Goal: Task Accomplishment & Management: Manage account settings

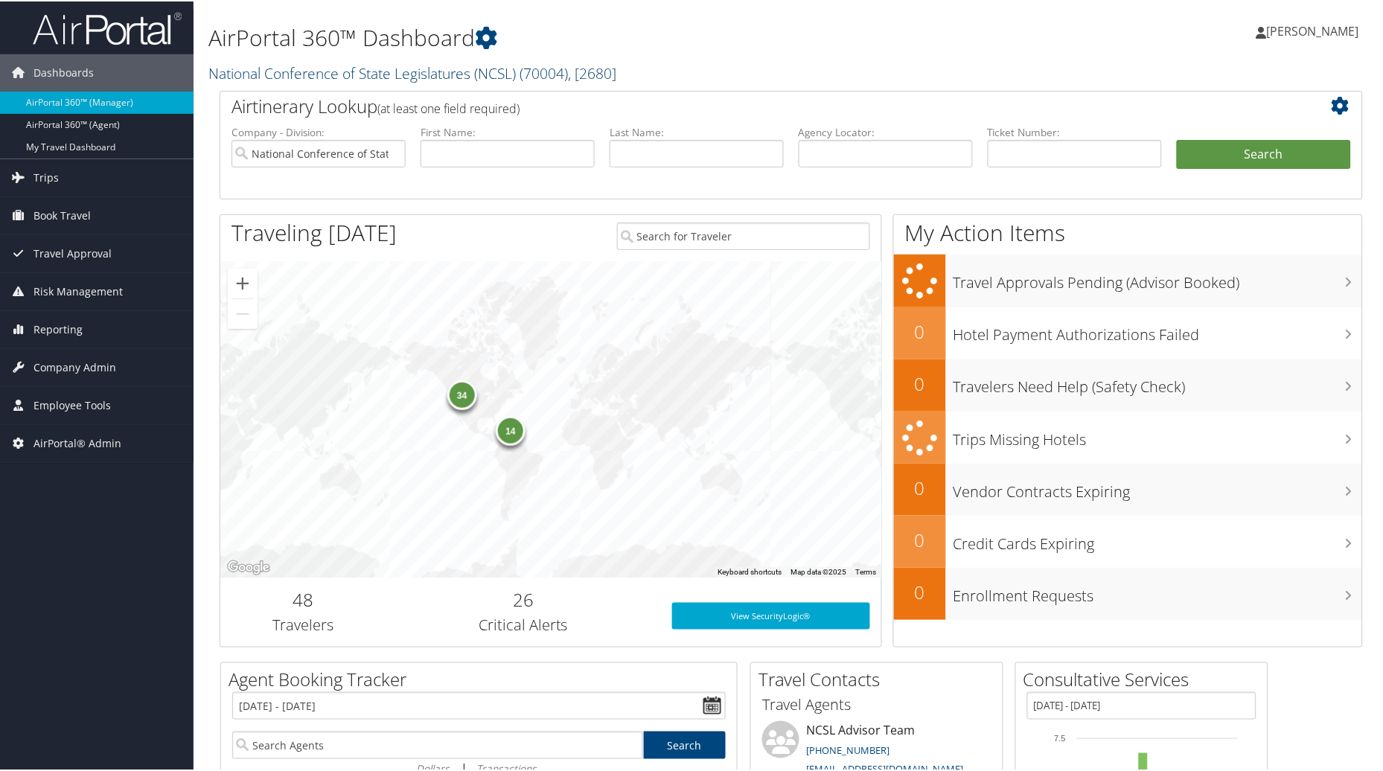
click at [604, 65] on span ", [ 2680 ]" at bounding box center [592, 72] width 48 height 20
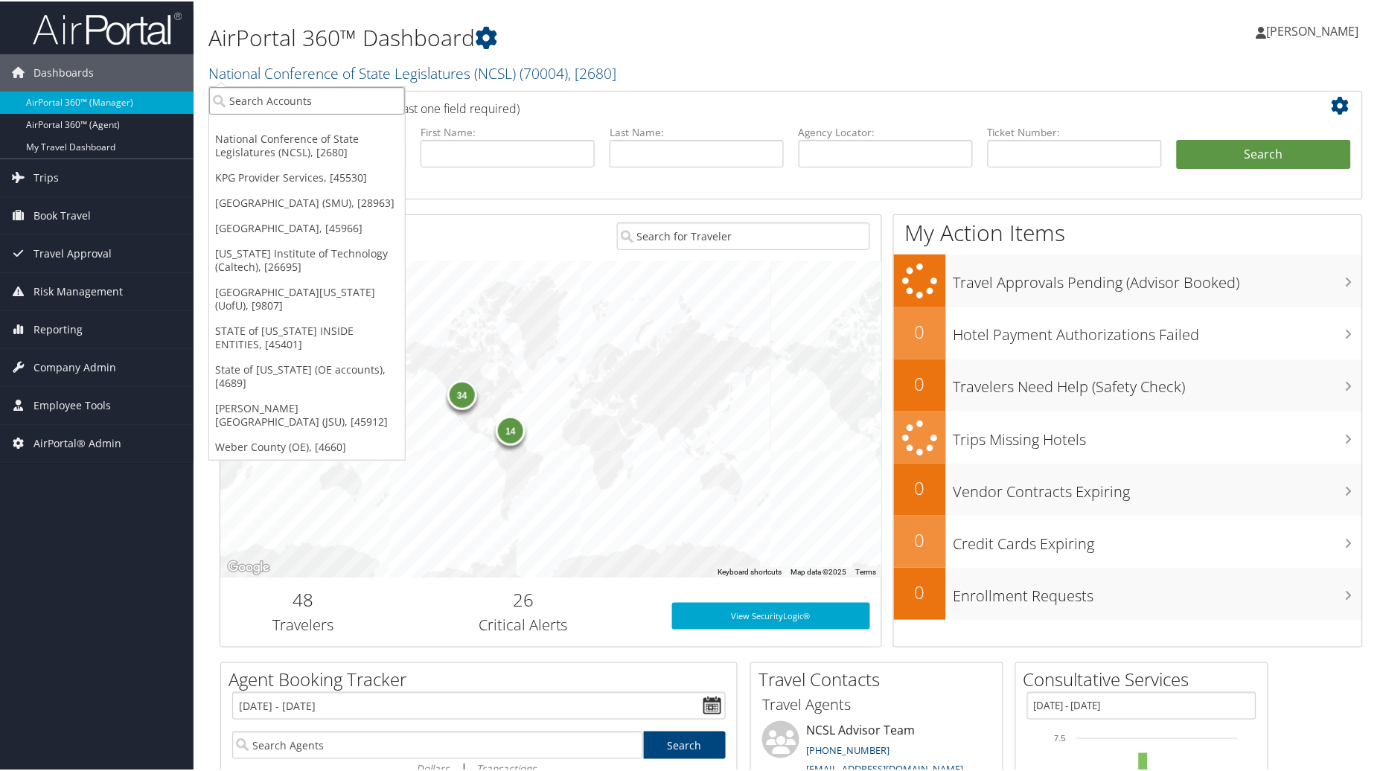
click at [246, 98] on input "search" at bounding box center [307, 100] width 196 height 28
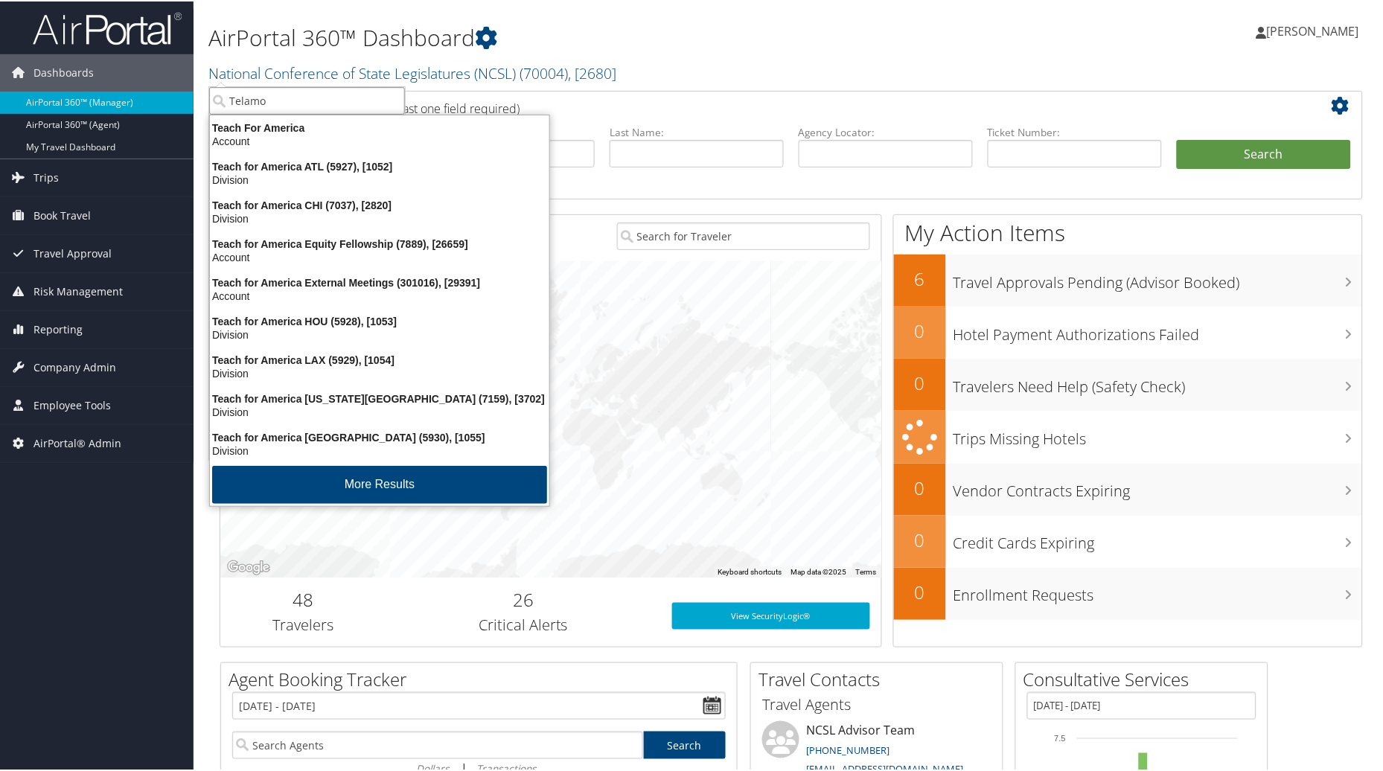
type input "Telamon"
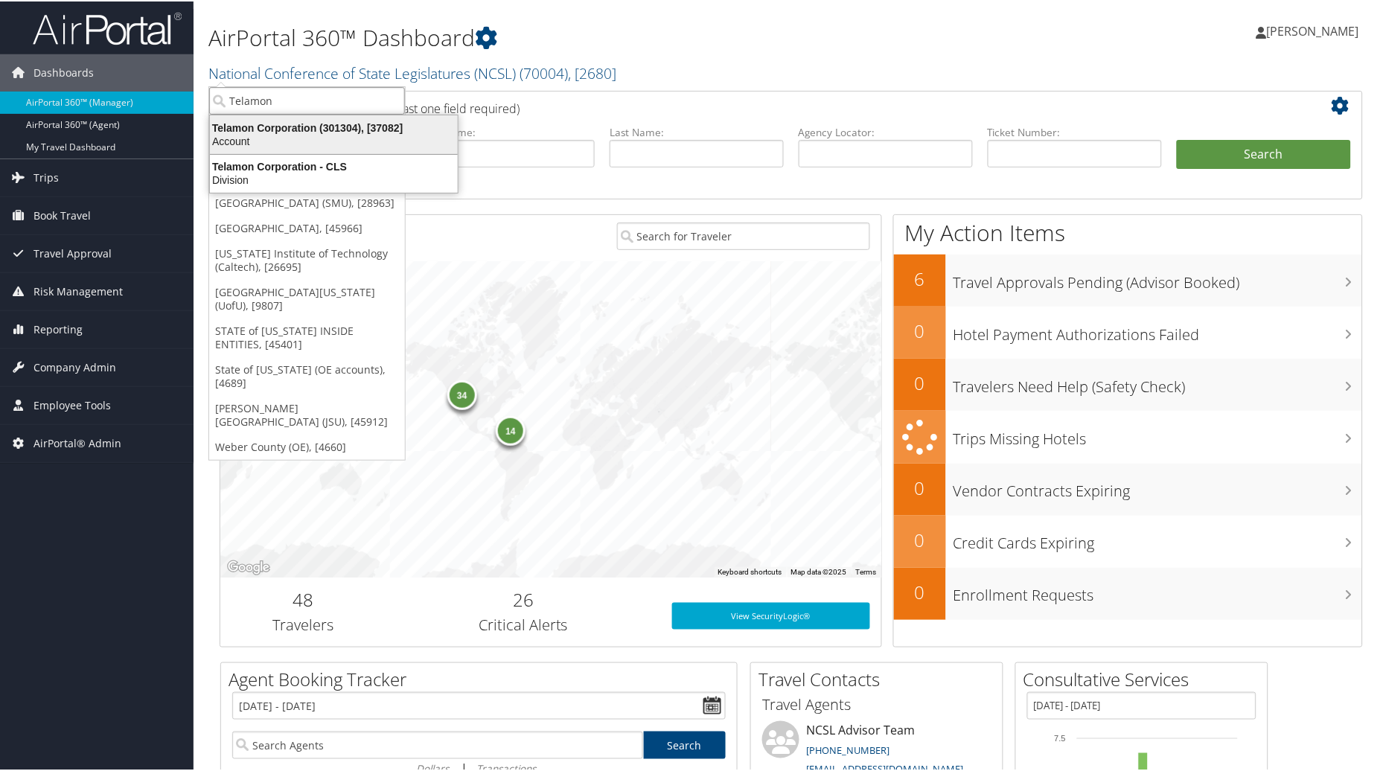
click at [265, 130] on div "Telamon Corporation (301304), [37082]" at bounding box center [334, 126] width 266 height 13
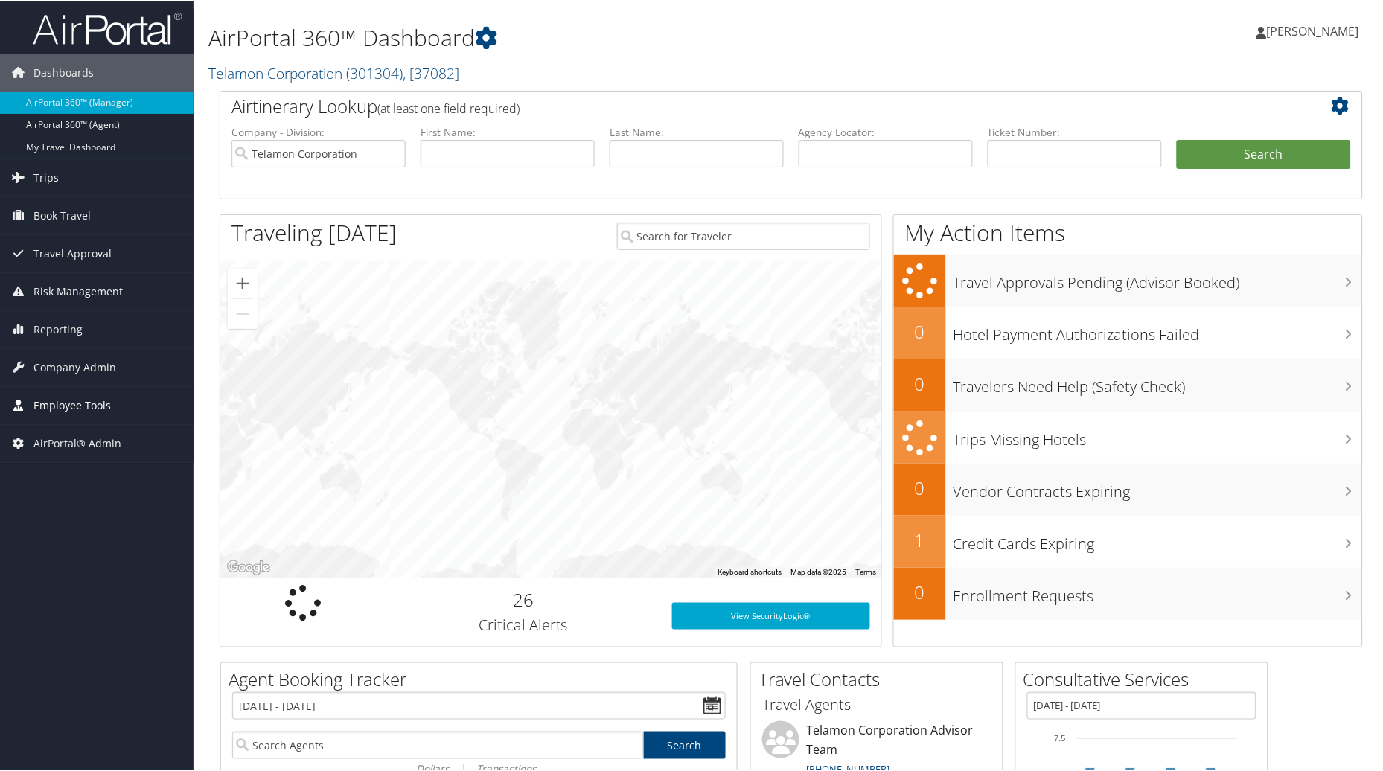
click at [85, 403] on span "Employee Tools" at bounding box center [71, 404] width 77 height 37
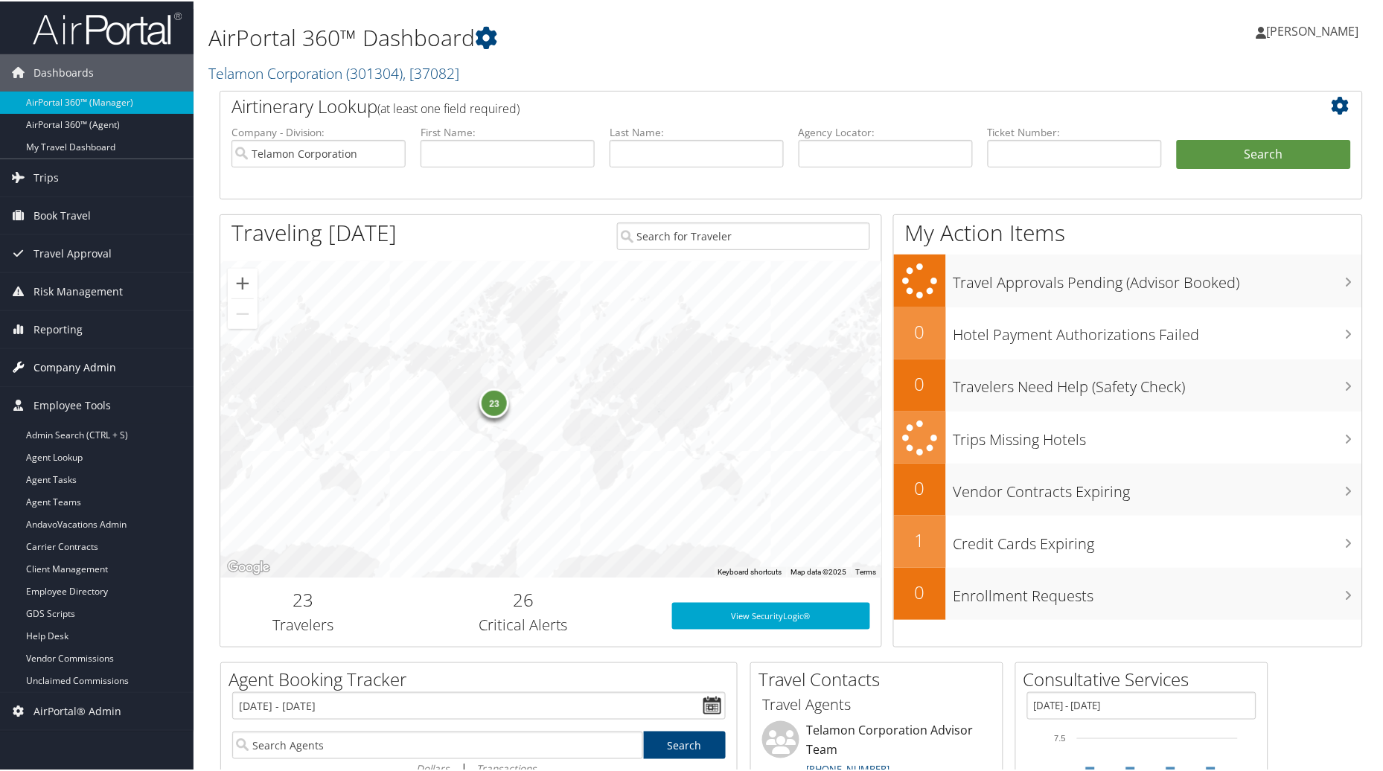
click at [94, 365] on span "Company Admin" at bounding box center [74, 366] width 83 height 37
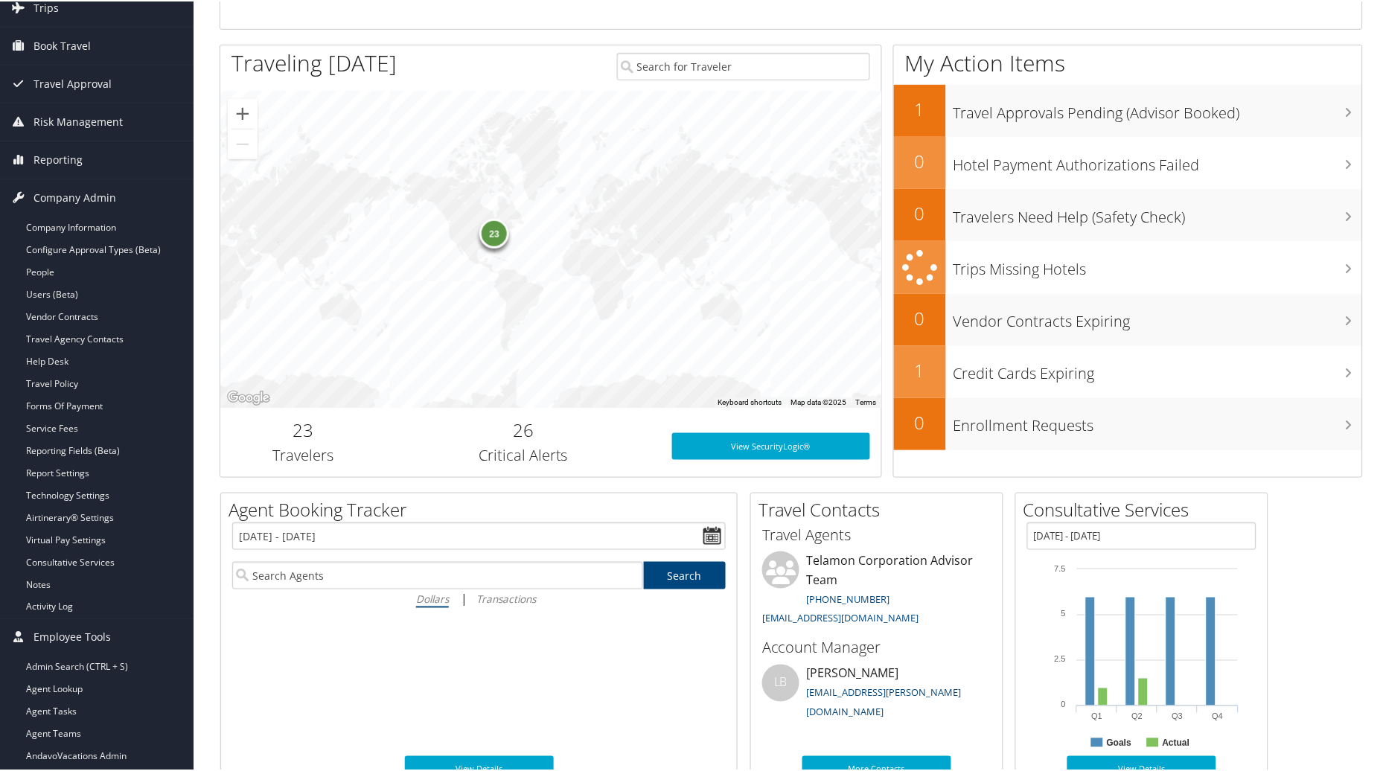
scroll to position [177, 0]
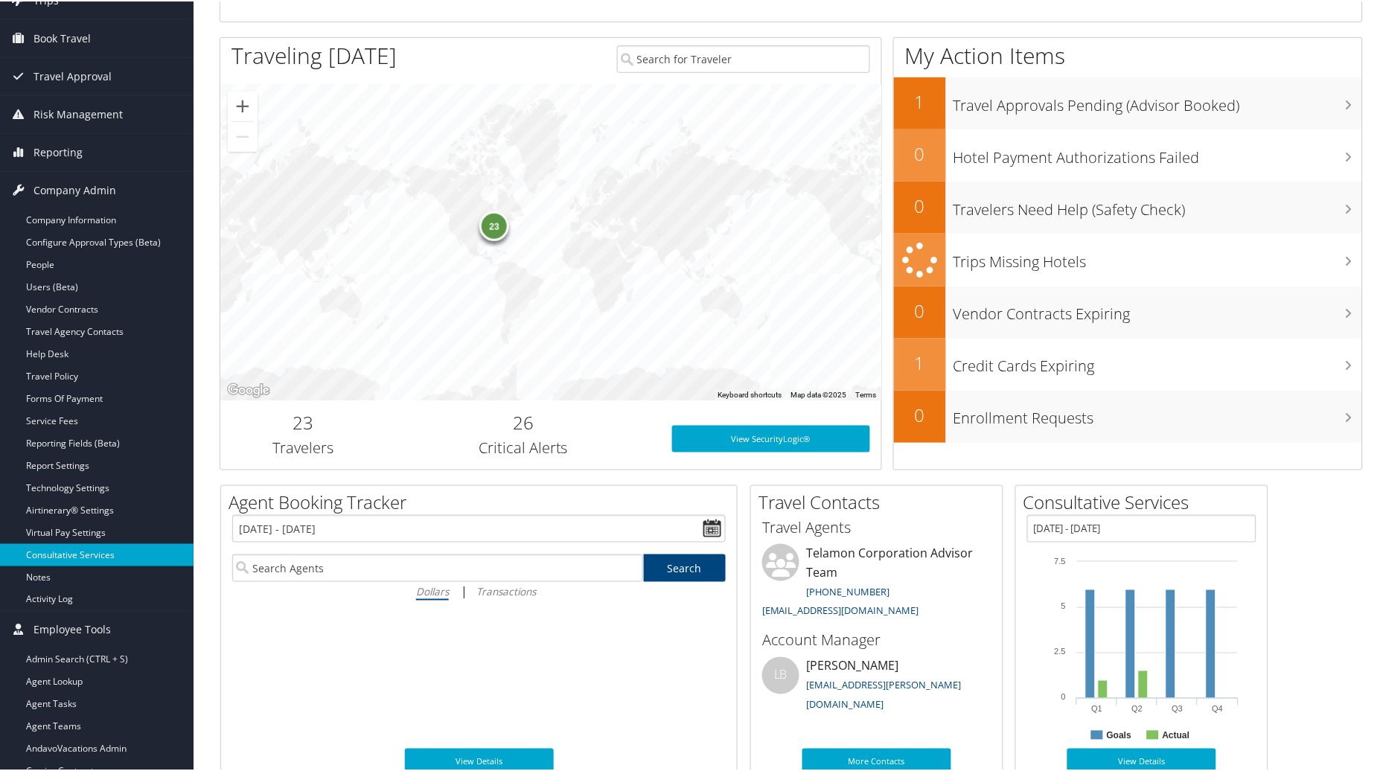
click at [75, 558] on link "Consultative Services" at bounding box center [97, 554] width 194 height 22
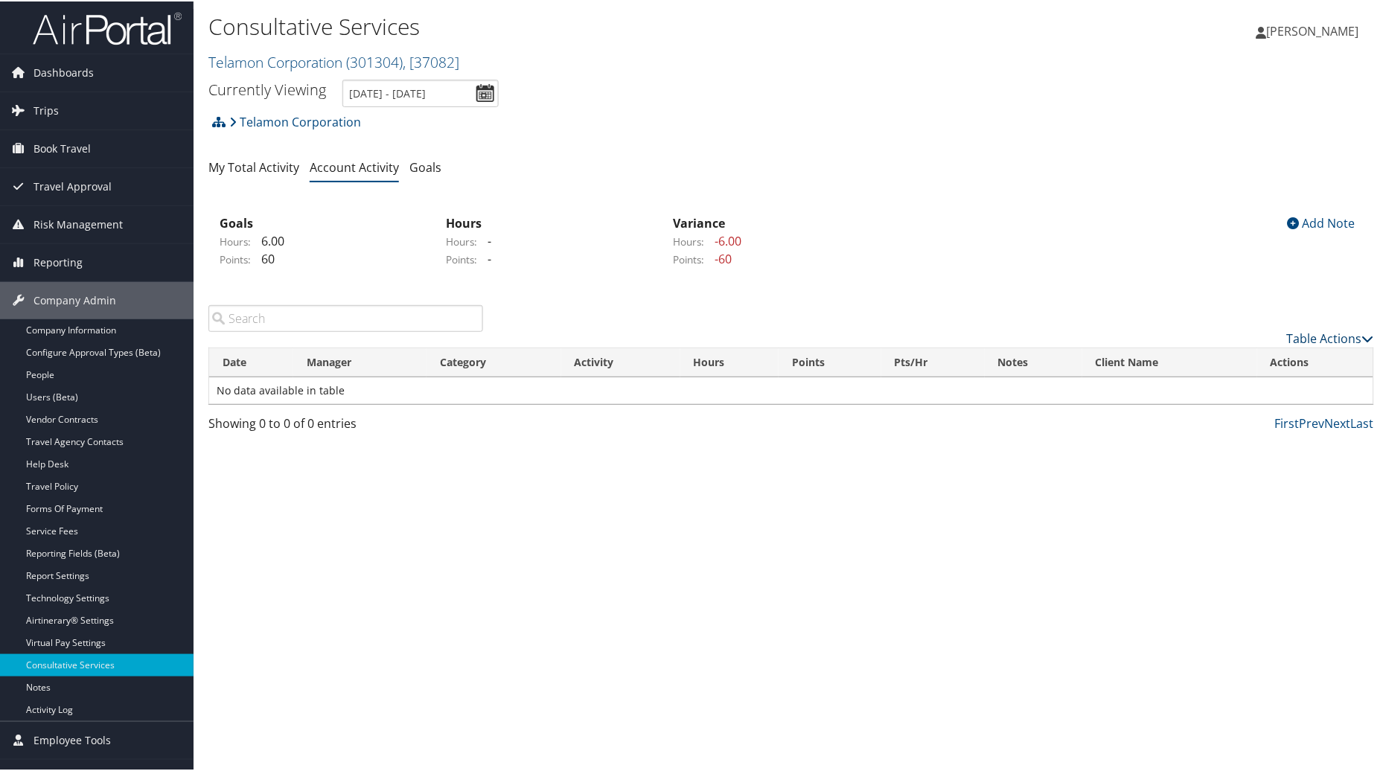
click at [1321, 339] on link "Table Actions" at bounding box center [1330, 337] width 87 height 16
click at [1254, 354] on link "New Record" at bounding box center [1270, 360] width 196 height 25
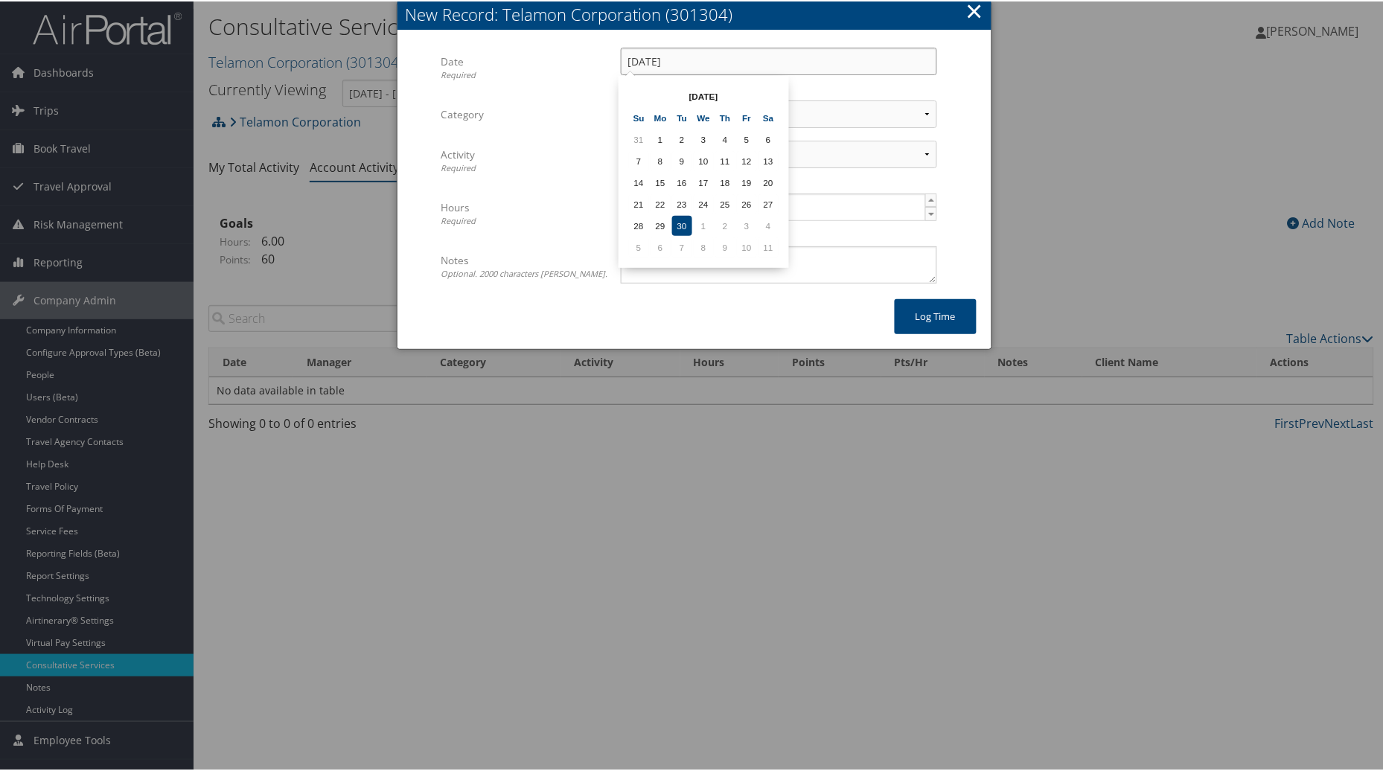
click at [854, 57] on input "[DATE]" at bounding box center [779, 60] width 316 height 28
click at [741, 183] on td "19" at bounding box center [747, 181] width 20 height 20
type input "09/19/2025"
click at [776, 112] on select "Select Category... Client Services Consultative Services" at bounding box center [779, 113] width 316 height 28
select select "2"
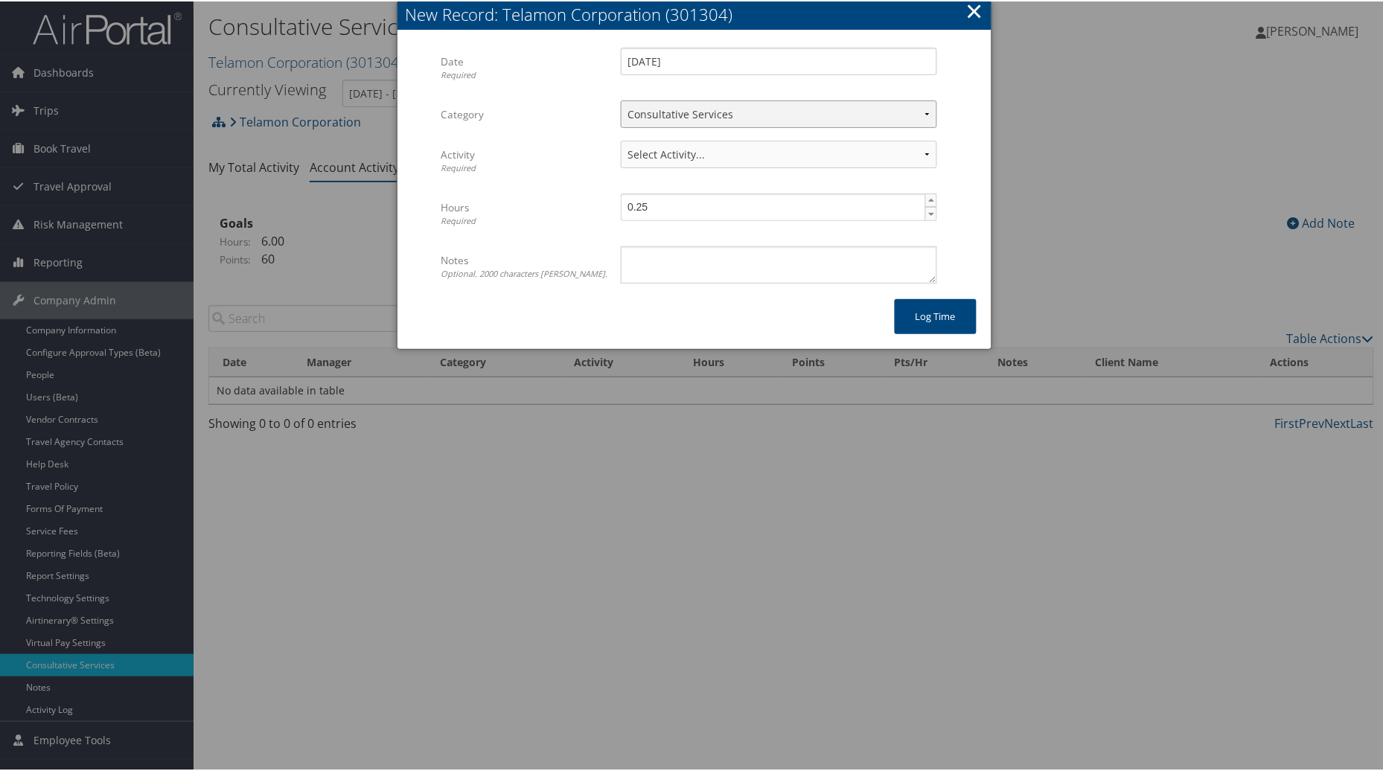
click at [621, 99] on select "Select Category... Client Services Consultative Services" at bounding box center [779, 113] width 316 height 28
click at [923, 149] on select "Select Activity... 30 points | AMI/Meetings/Groups 60 points | Client additiona…" at bounding box center [779, 153] width 316 height 28
select select "238-1"
click at [621, 139] on select "Select Activity... 30 points | AMI/Meetings/Groups 60 points | Client additiona…" at bounding box center [779, 153] width 316 height 28
click at [641, 264] on textarea "Notes Optional. 2000 characters [PERSON_NAME]." at bounding box center [779, 263] width 316 height 37
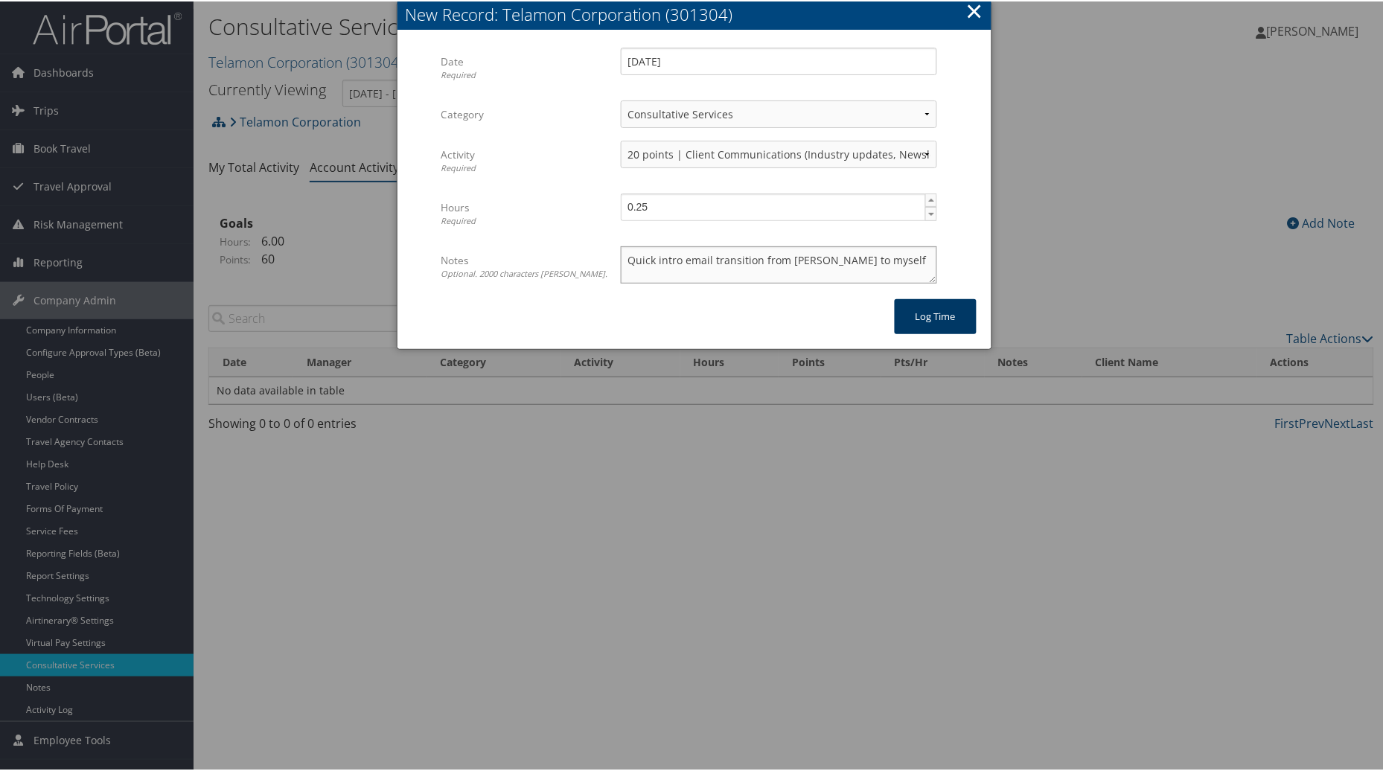
type textarea "Quick intro email transition from [PERSON_NAME] to myself"
click at [925, 325] on button "Log time" at bounding box center [936, 315] width 82 height 35
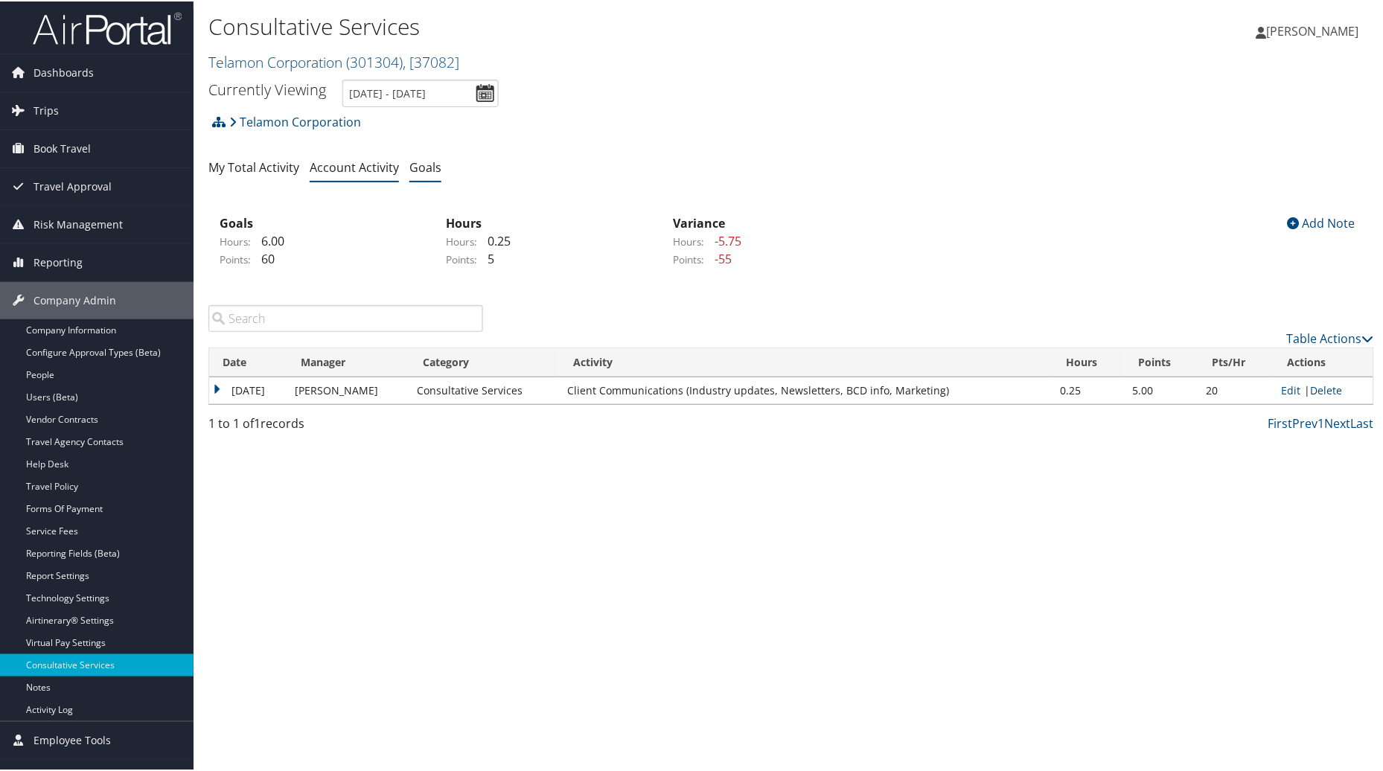
click at [432, 164] on link "Goals" at bounding box center [425, 166] width 32 height 16
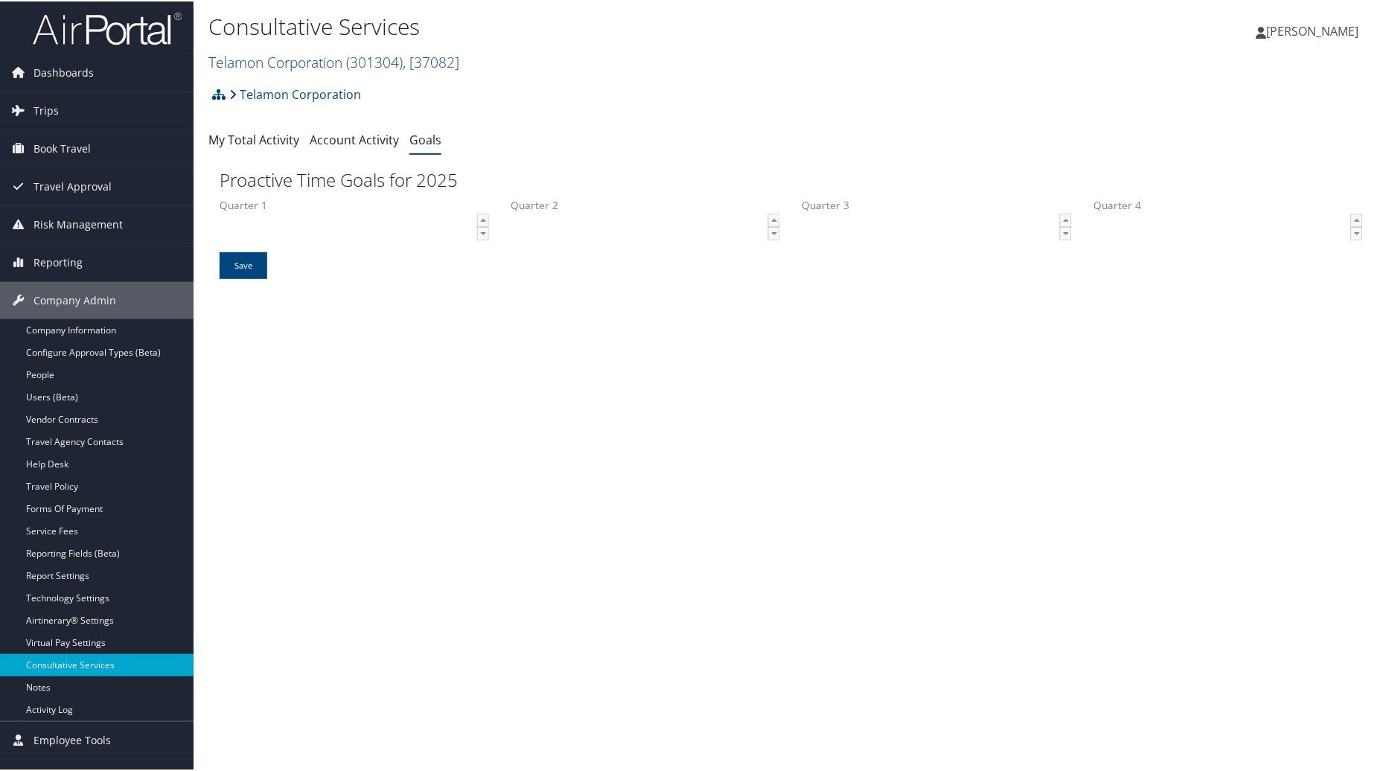
click at [209, 219] on div "Quarter 1 ▲ ▼" at bounding box center [354, 224] width 292 height 54
click at [241, 257] on input "Save" at bounding box center [244, 264] width 48 height 27
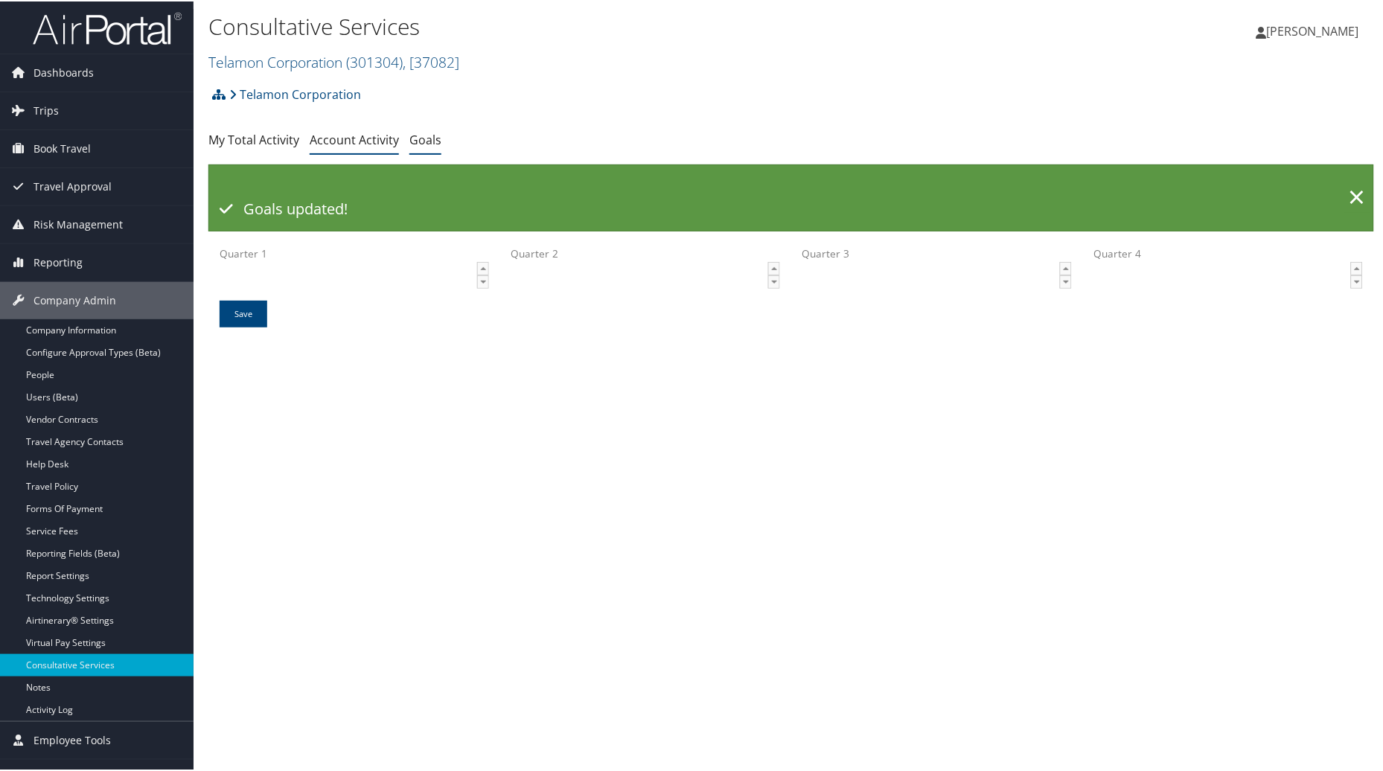
click at [344, 136] on link "Account Activity" at bounding box center [354, 138] width 89 height 16
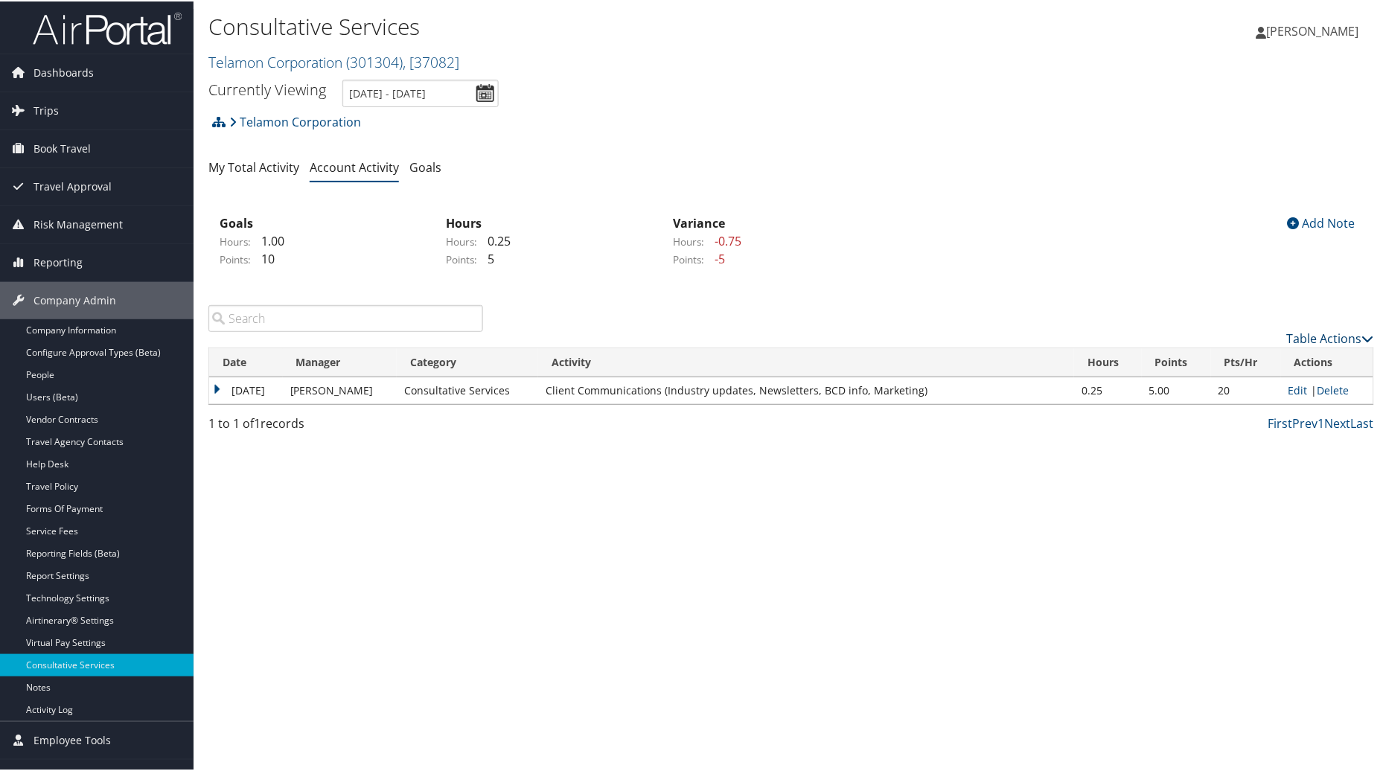
click at [1307, 335] on link "Table Actions" at bounding box center [1330, 337] width 87 height 16
click at [1233, 350] on link "New Record" at bounding box center [1270, 360] width 196 height 25
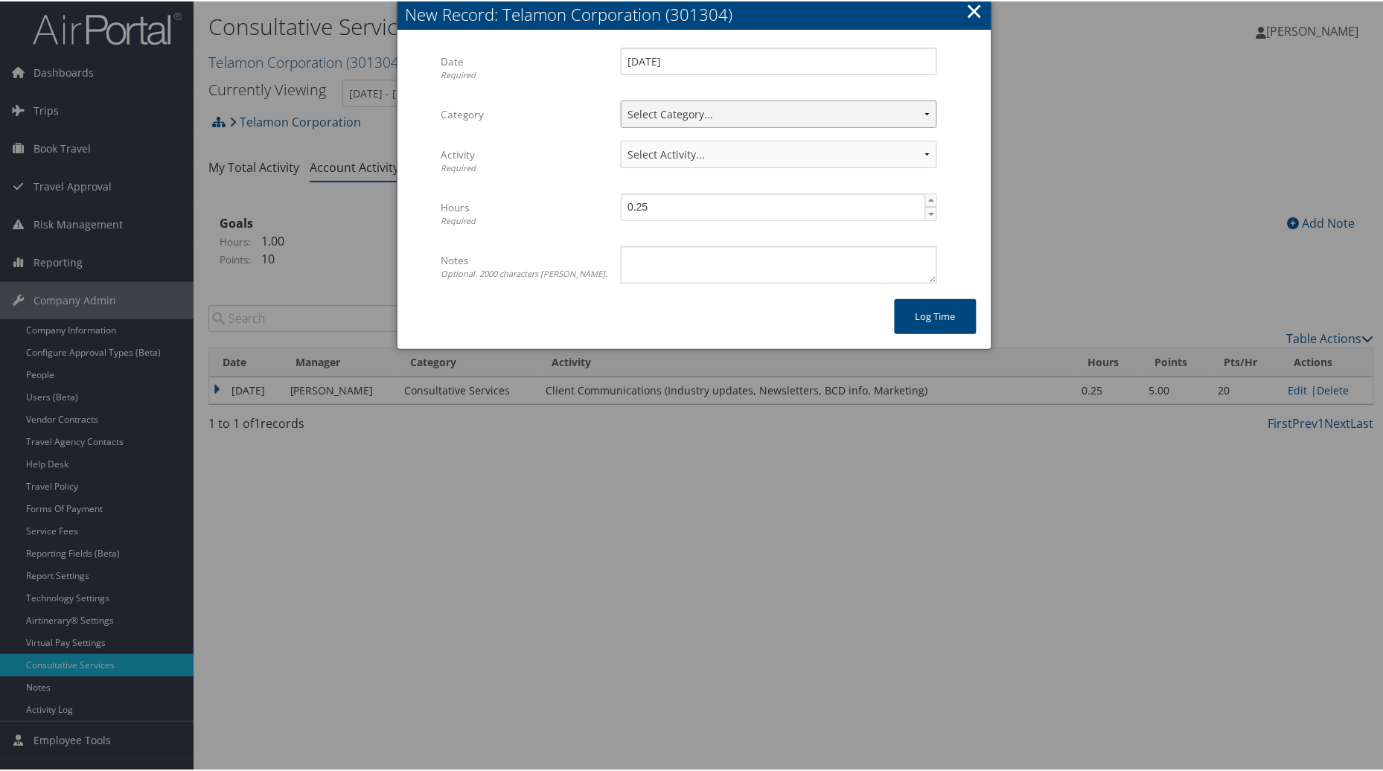
click at [862, 109] on select "Select Category... Client Services Consultative Services" at bounding box center [779, 113] width 316 height 28
select select "2"
click at [621, 99] on select "Select Category... Client Services Consultative Services" at bounding box center [779, 113] width 316 height 28
click at [913, 150] on select "Select Activity... 30 points | AMI/Meetings/Groups 60 points | Client additiona…" at bounding box center [779, 153] width 316 height 28
select select "244-1"
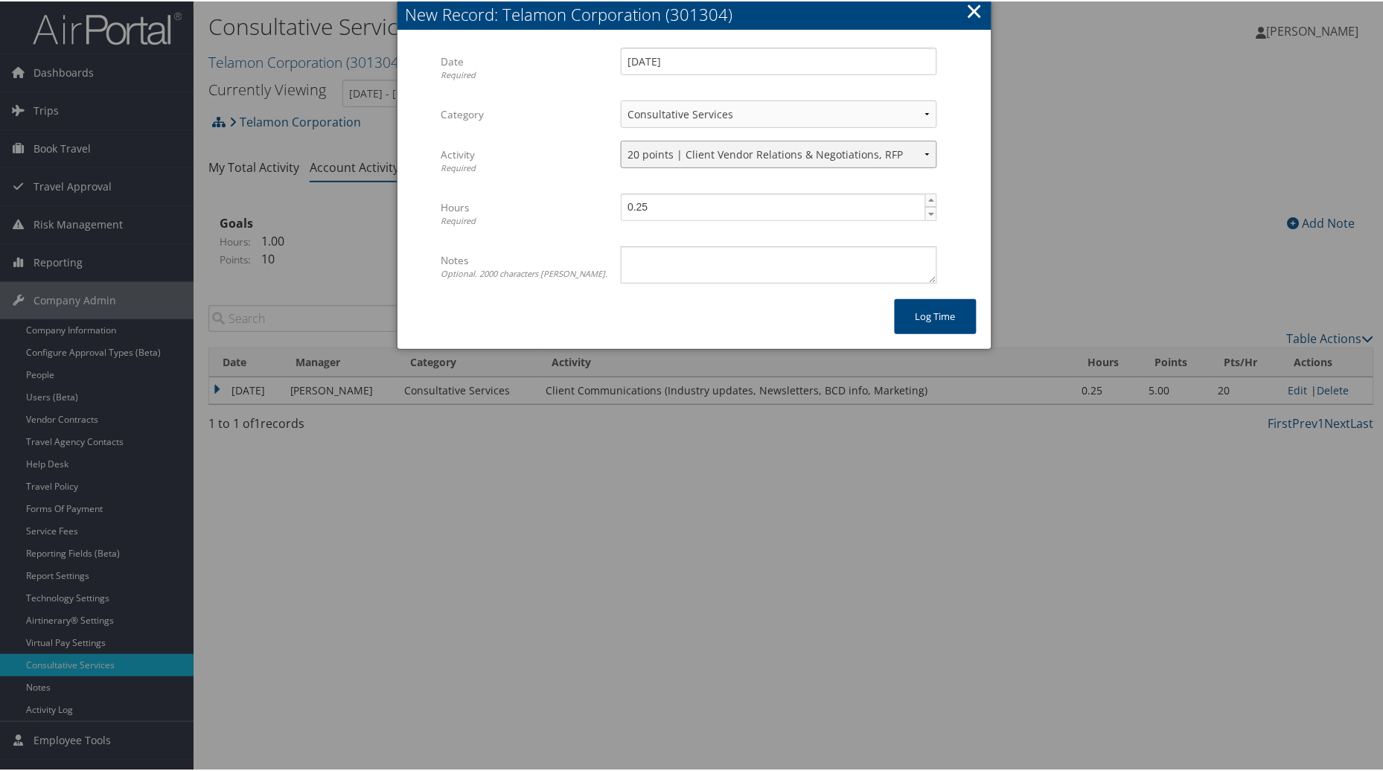
click at [621, 139] on select "Select Activity... 30 points | AMI/Meetings/Groups 60 points | Client additiona…" at bounding box center [779, 153] width 316 height 28
type input "0.5"
click at [928, 199] on span "▲" at bounding box center [932, 199] width 12 height 12
click at [740, 273] on textarea "Notes Optional. 2000 characters max." at bounding box center [779, 263] width 316 height 37
type textarea "Sabre TP + project. Review contract open Jira (Tanner)"
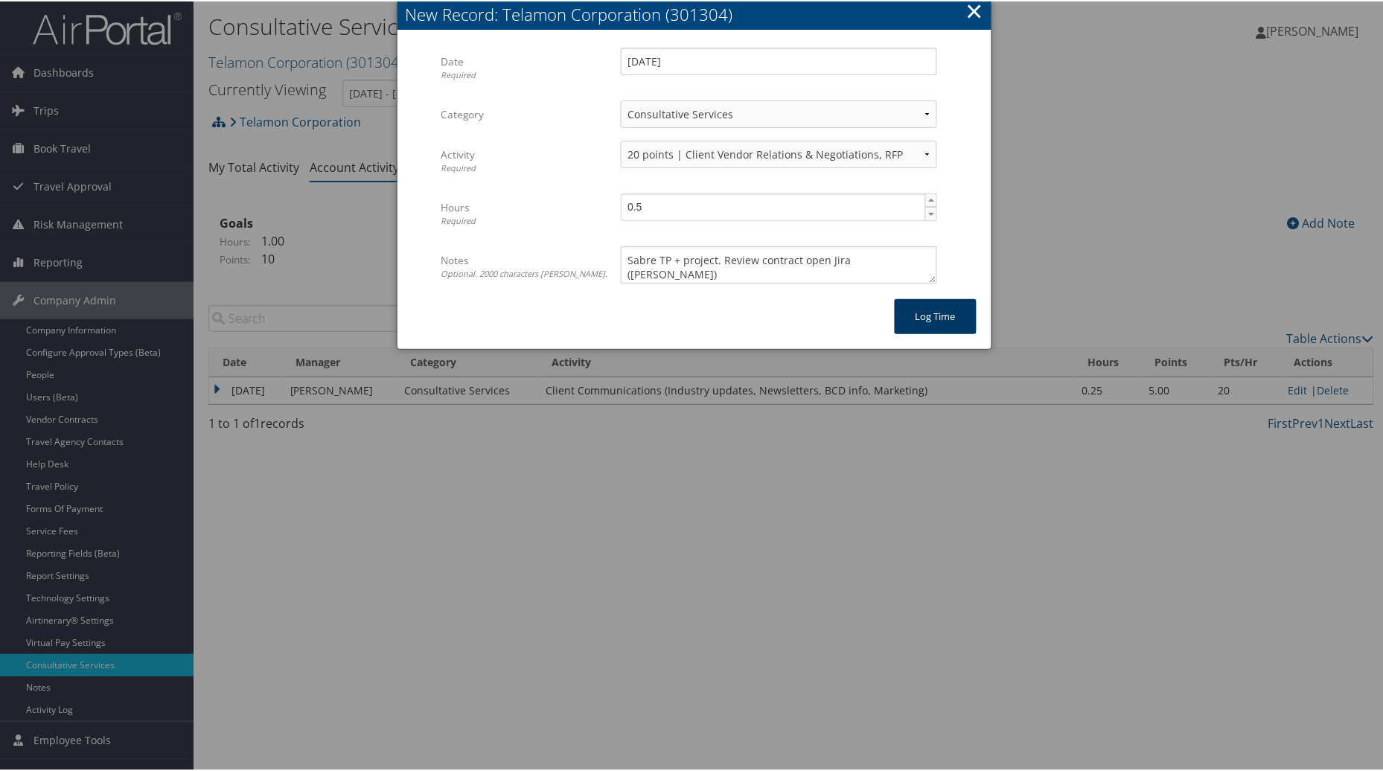
drag, startPoint x: 922, startPoint y: 310, endPoint x: 960, endPoint y: 375, distance: 76.1
click at [923, 313] on button "Log time" at bounding box center [936, 315] width 82 height 35
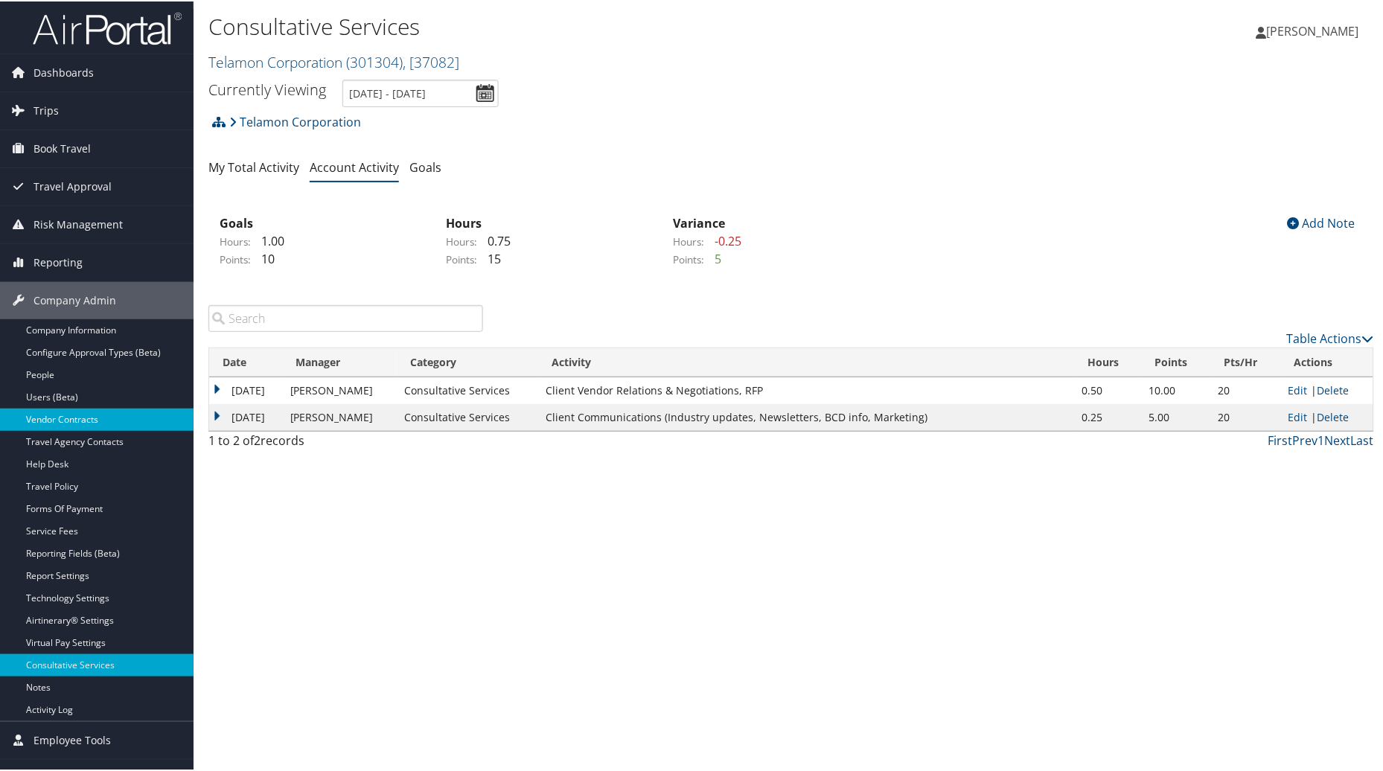
click at [94, 411] on link "Vendor Contracts" at bounding box center [97, 418] width 194 height 22
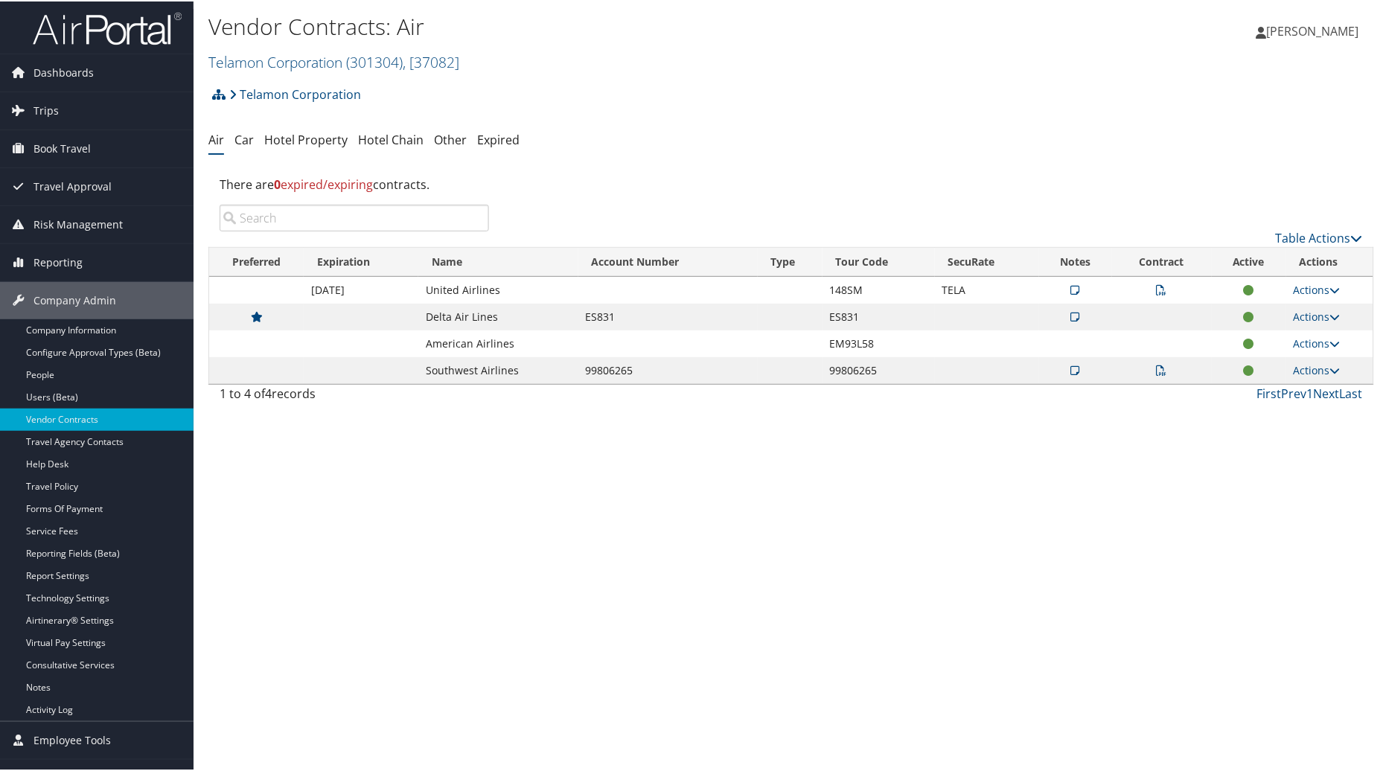
click at [1071, 316] on icon at bounding box center [1075, 315] width 9 height 10
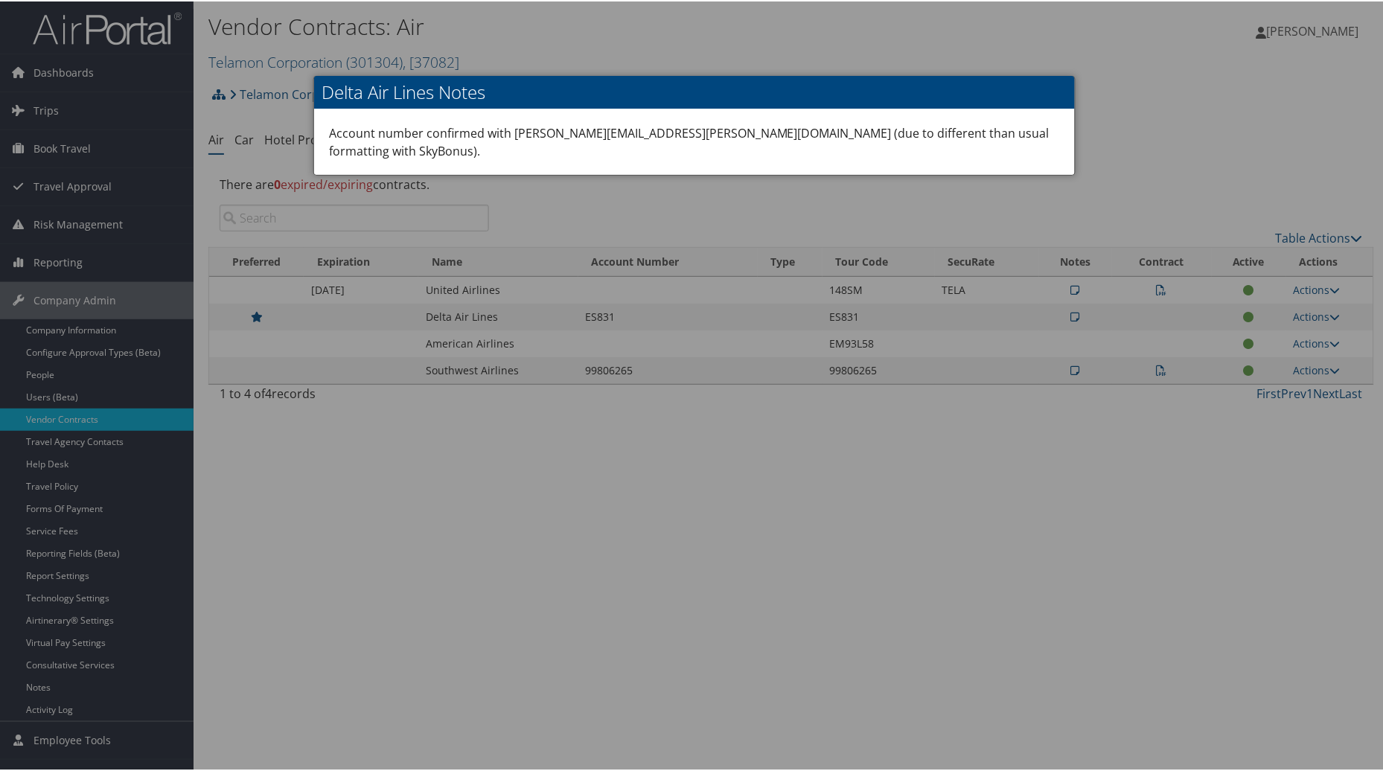
click at [519, 517] on div at bounding box center [694, 385] width 1389 height 771
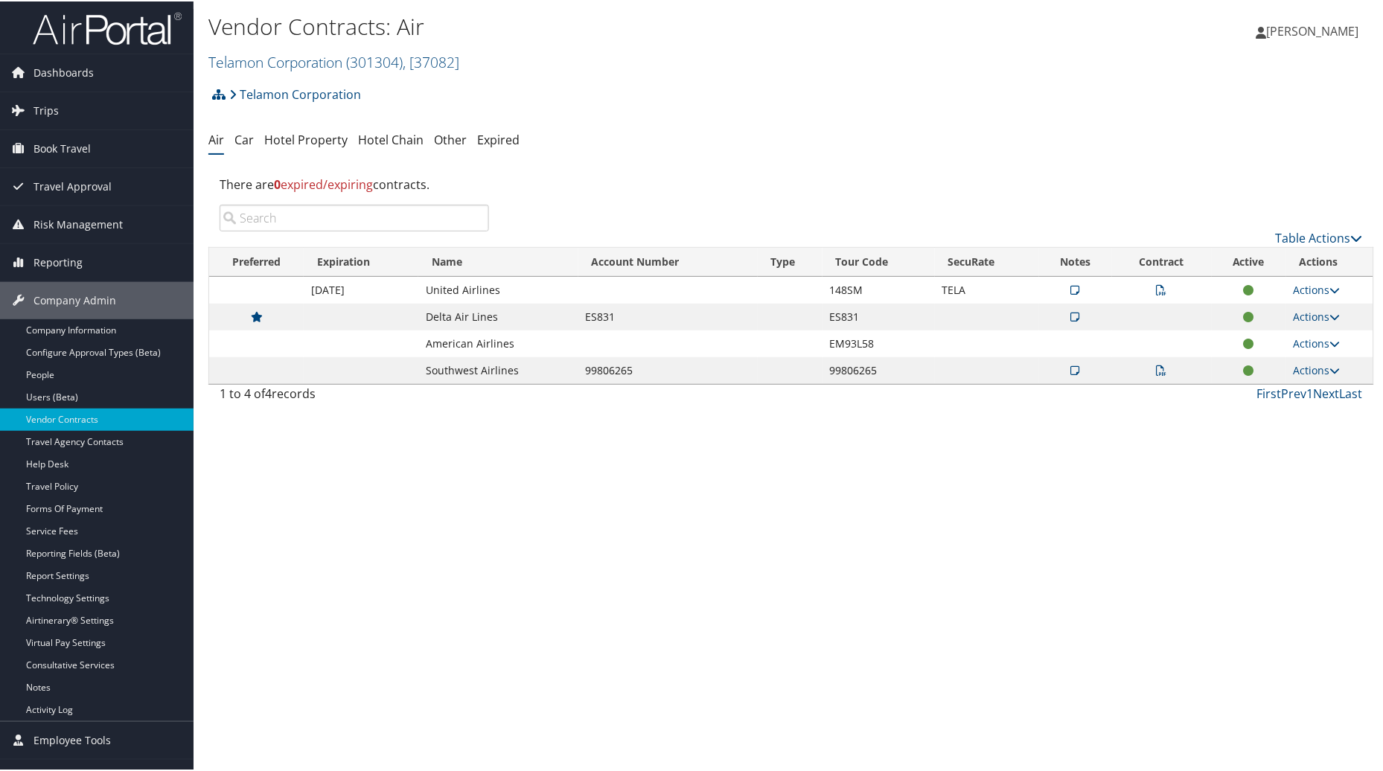
click at [1157, 287] on icon at bounding box center [1162, 289] width 10 height 10
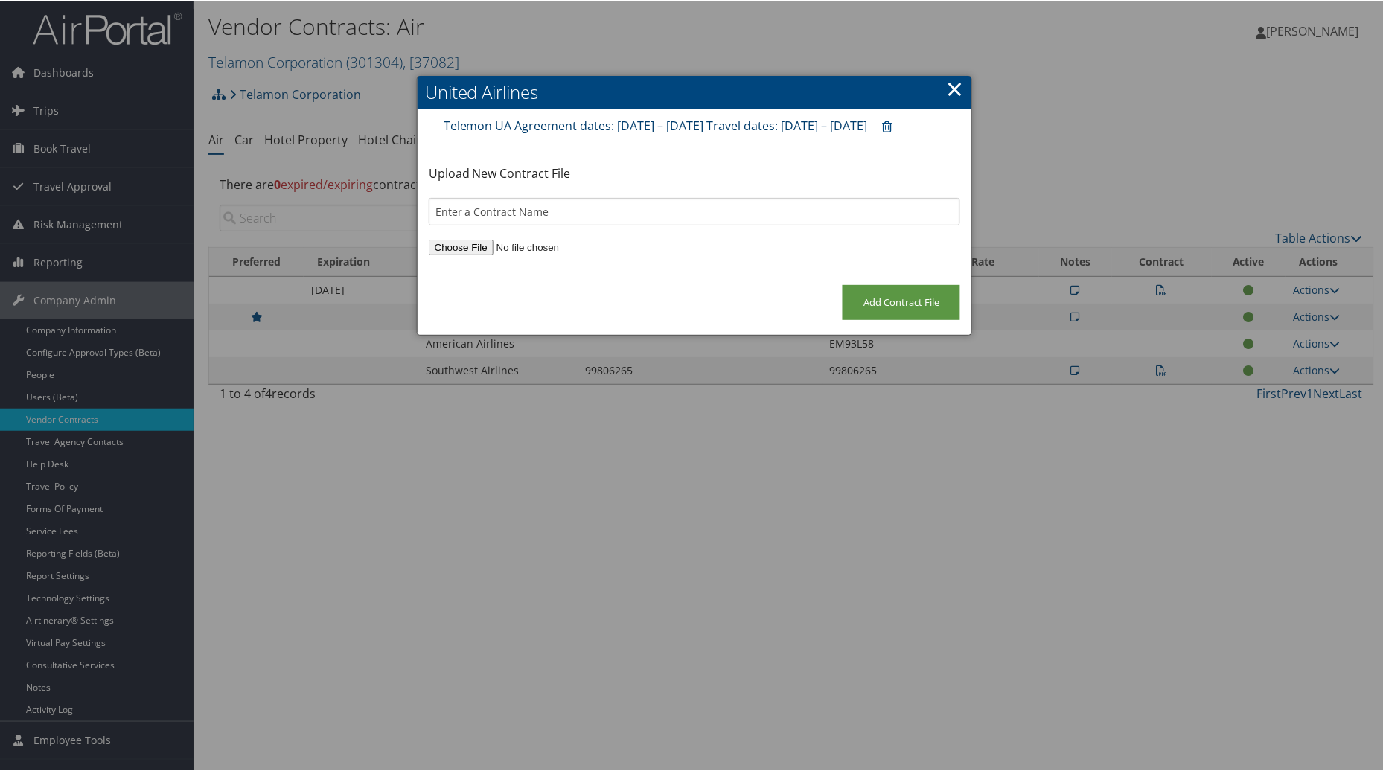
click at [603, 124] on link "Telemon UA Agreement dates: [DATE] – [DATE] Travel dates: [DATE] – [DATE]" at bounding box center [656, 124] width 424 height 16
click at [947, 88] on link "×" at bounding box center [954, 87] width 17 height 30
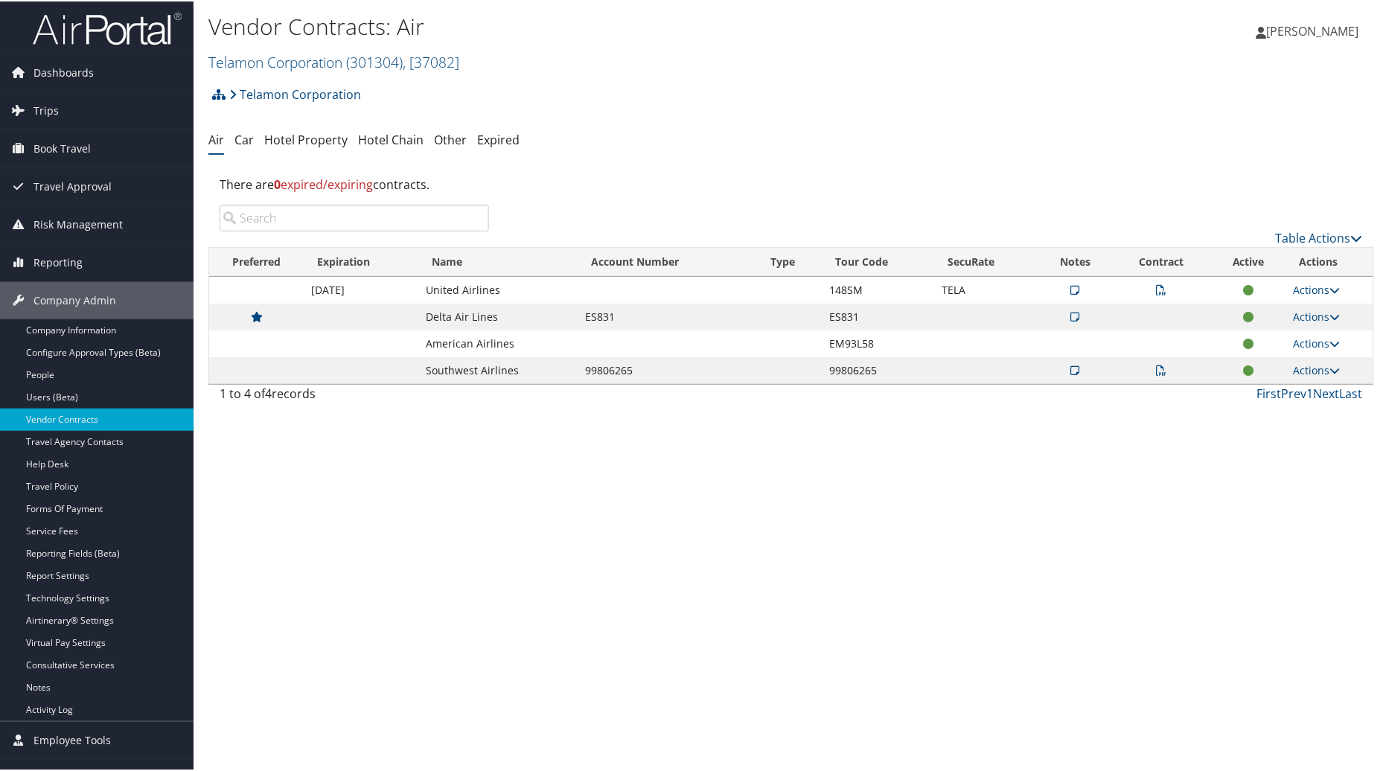
click at [1072, 288] on icon at bounding box center [1075, 289] width 9 height 10
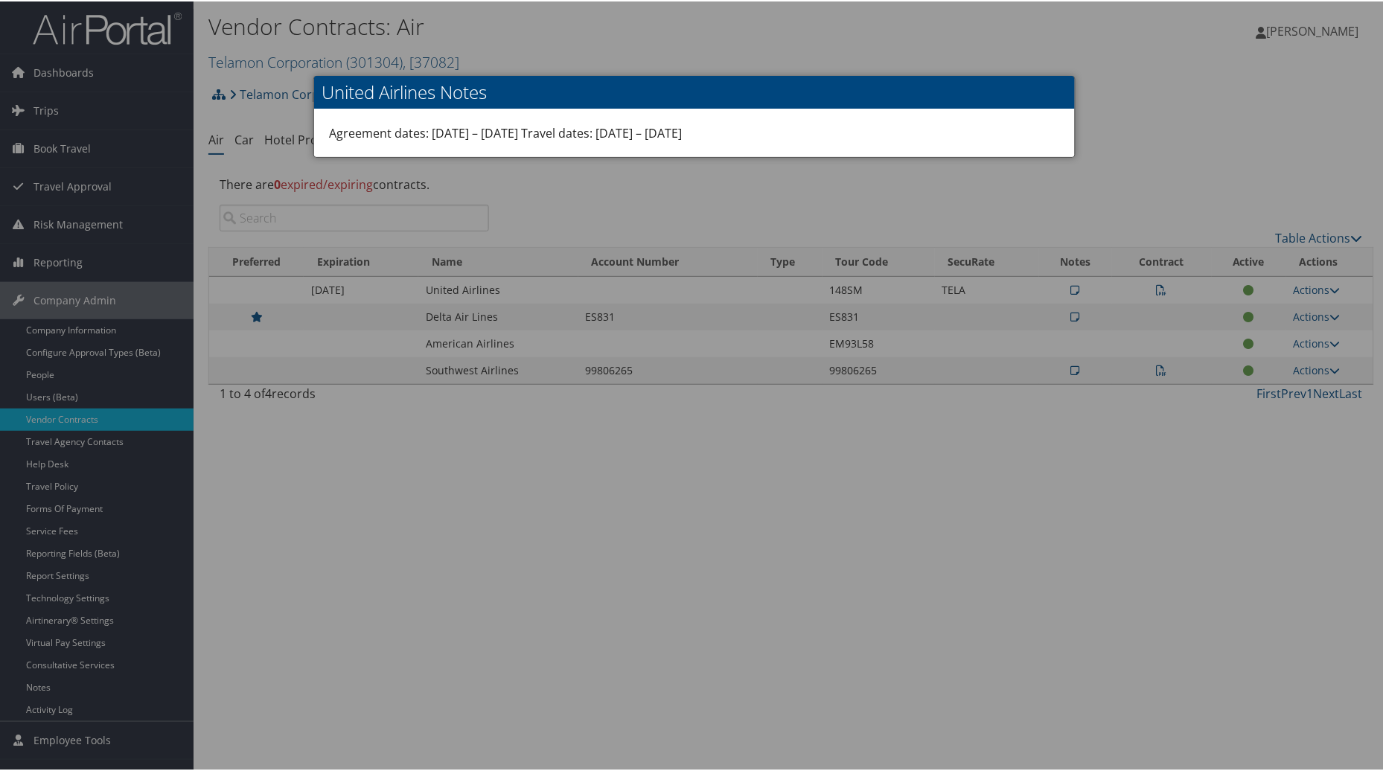
drag, startPoint x: 884, startPoint y: 467, endPoint x: 1102, endPoint y: 322, distance: 263.0
click at [896, 459] on div at bounding box center [694, 385] width 1389 height 771
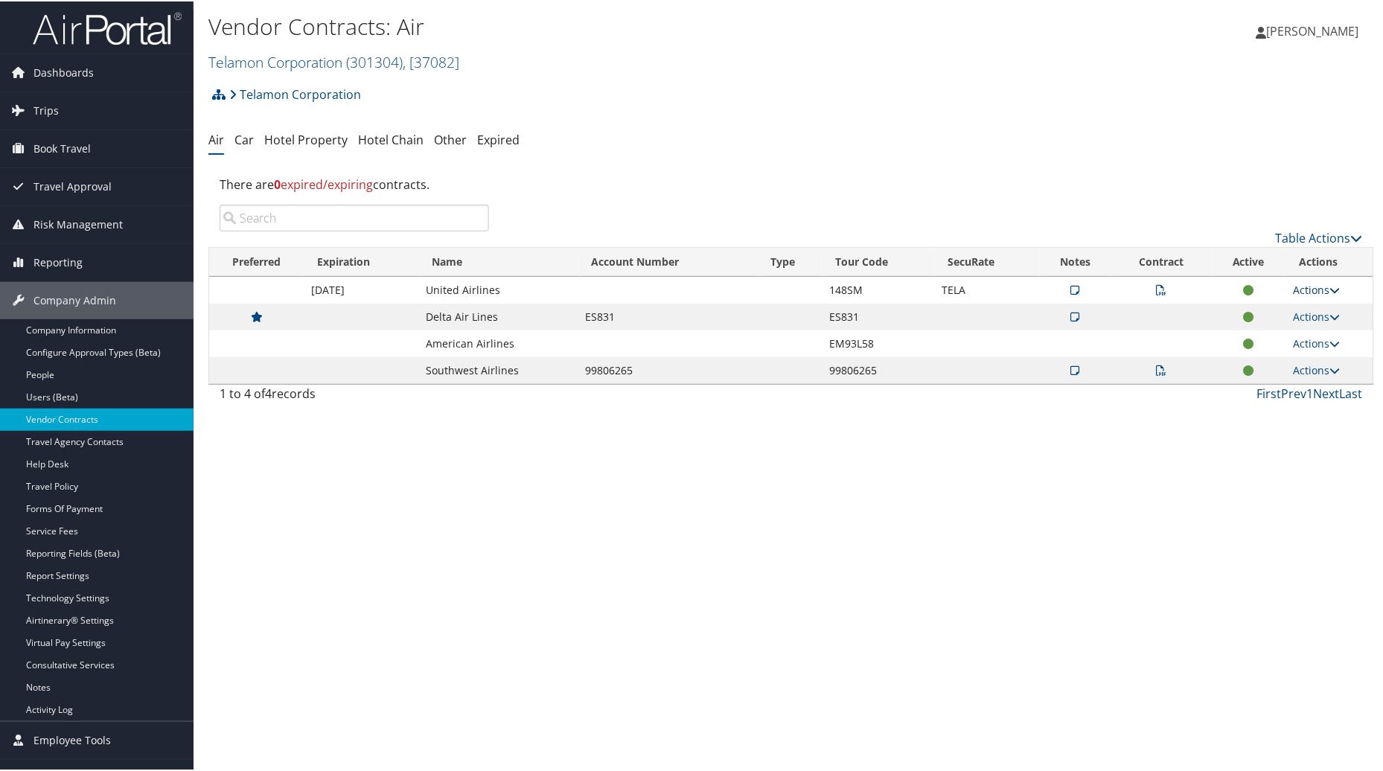
click at [1306, 289] on link "Actions" at bounding box center [1317, 288] width 47 height 14
click at [1263, 355] on link "Edit Contract" at bounding box center [1282, 360] width 99 height 25
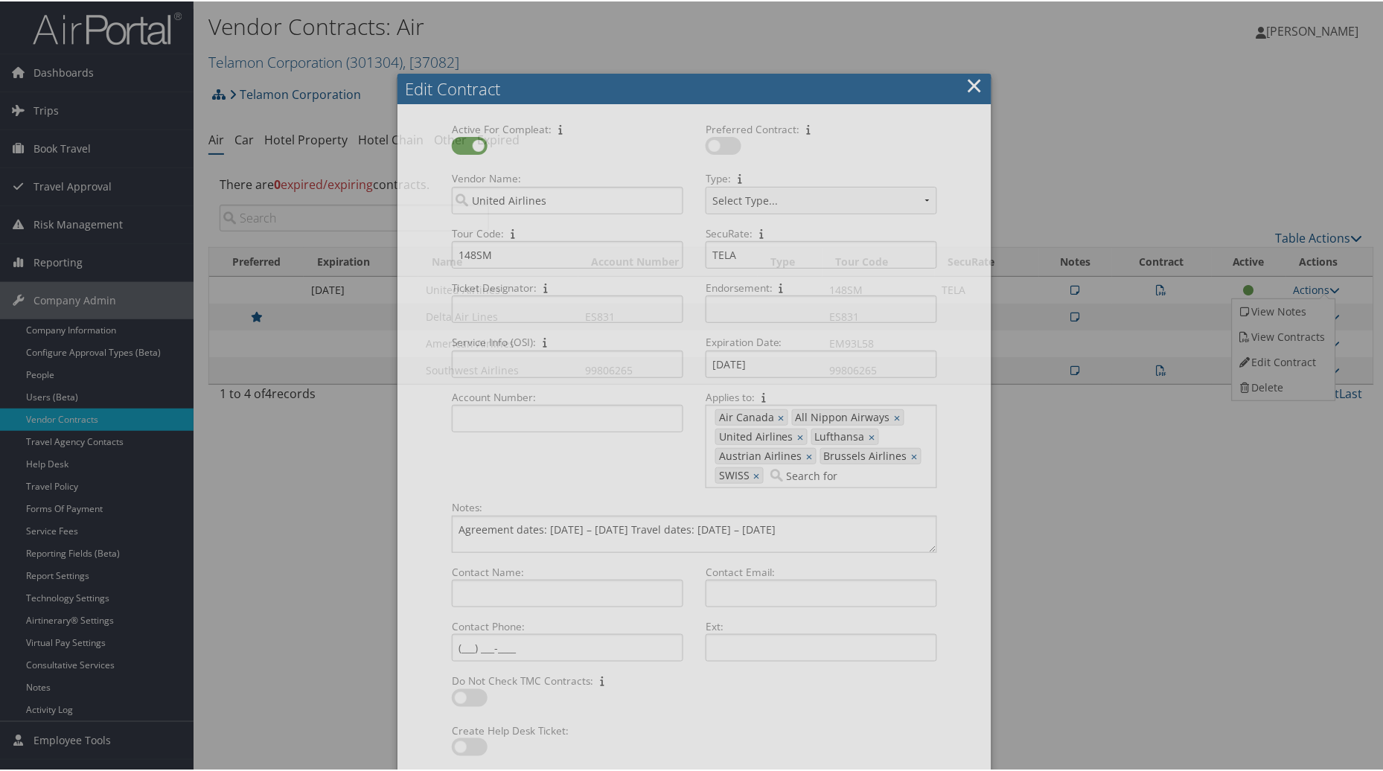
select select "[object Object]"
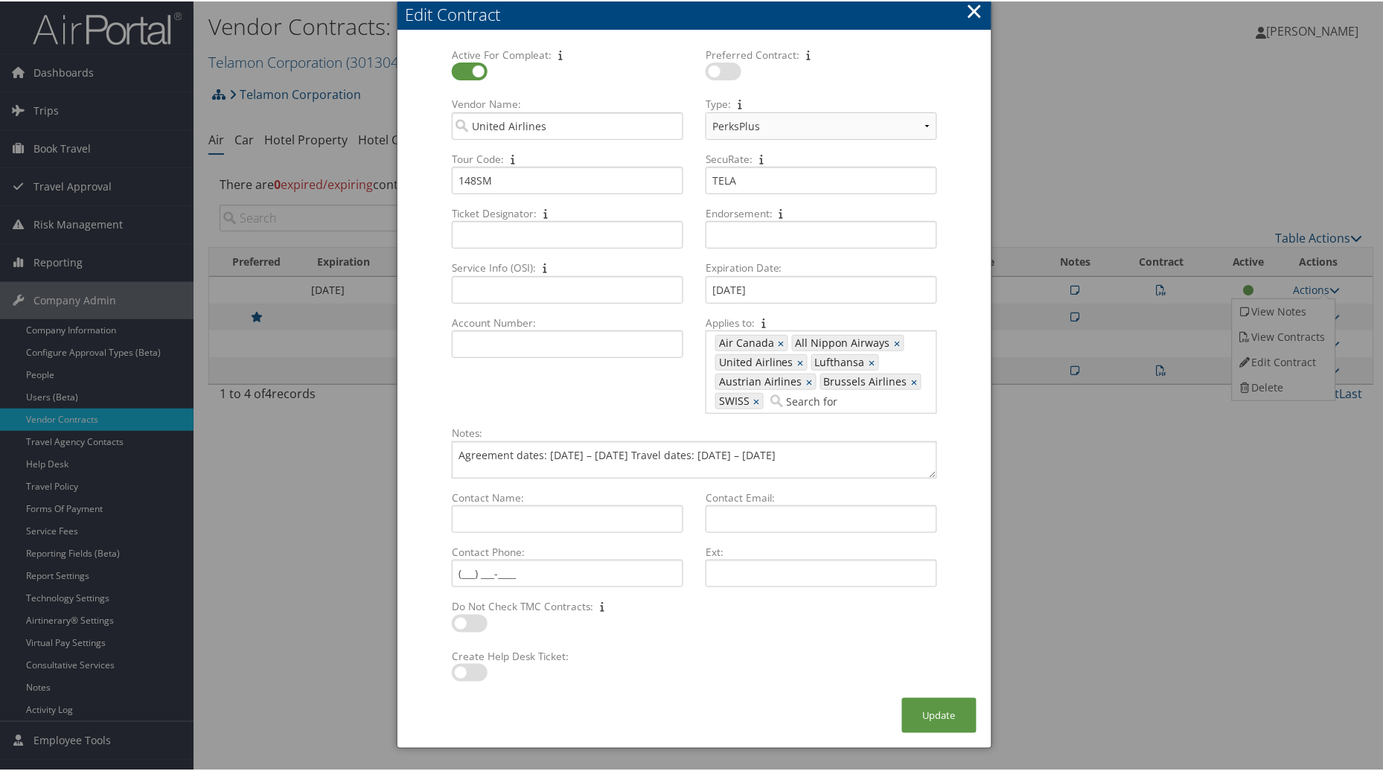
click at [977, 16] on button "×" at bounding box center [974, 10] width 17 height 30
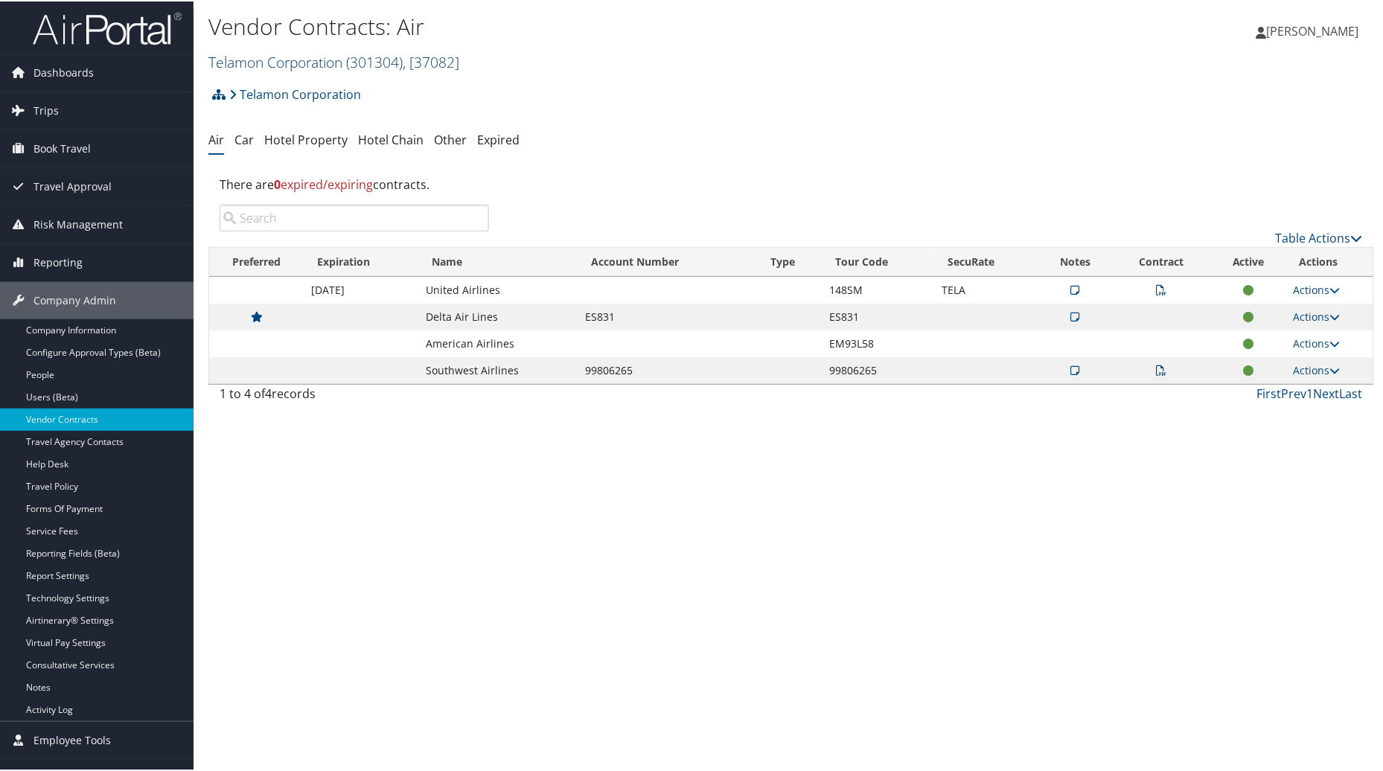
click at [345, 60] on link "Telamon Corporation ( 301304 ) , [ 37082 ]" at bounding box center [333, 61] width 251 height 20
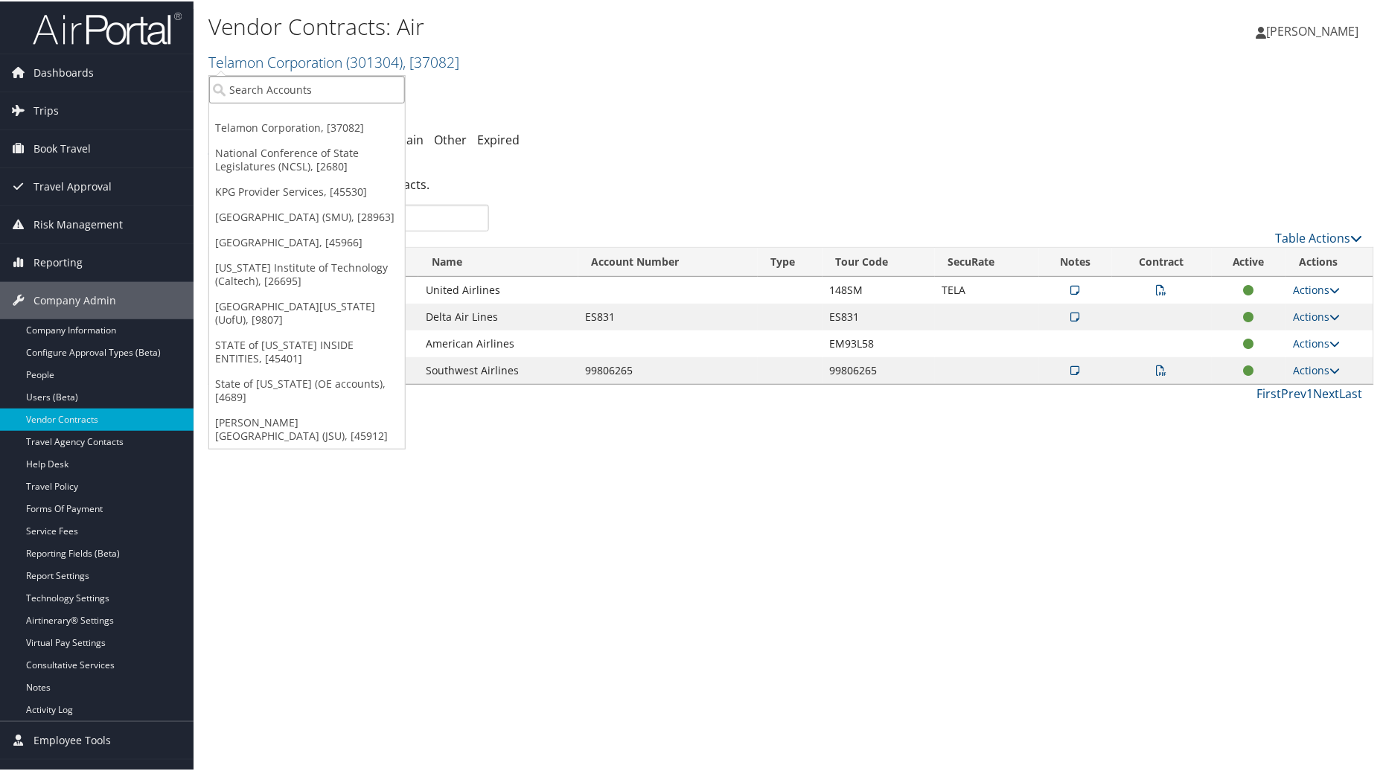
click at [273, 86] on input "search" at bounding box center [307, 88] width 196 height 28
type input "University of San Diego"
click at [302, 109] on div "University of San Diego (USD) (302028), [45606]" at bounding box center [360, 115] width 319 height 13
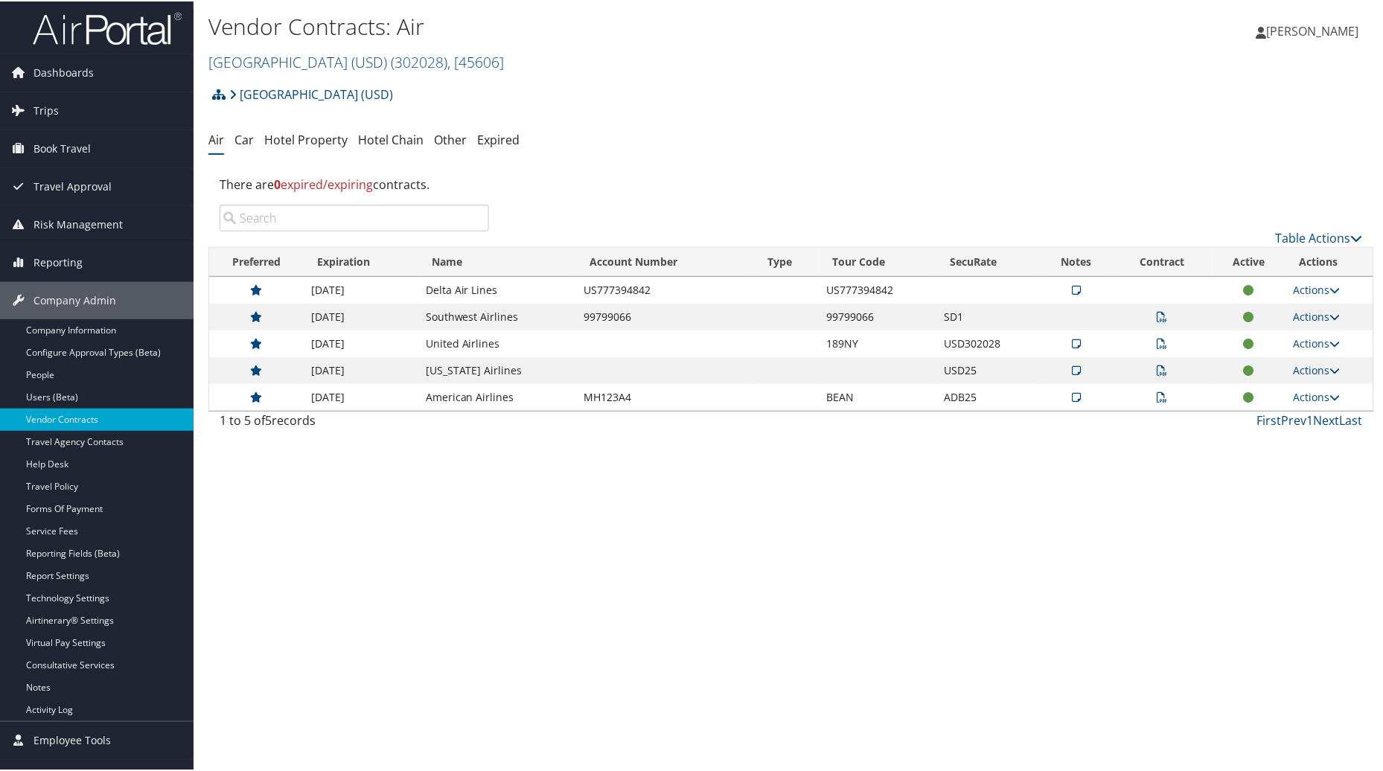
drag, startPoint x: 383, startPoint y: 570, endPoint x: 300, endPoint y: 628, distance: 101.2
click at [383, 575] on div "Vendor Contracts: Air [GEOGRAPHIC_DATA] (USD) ( 302028 ) , [ 45606 ] [GEOGRAPHI…" at bounding box center [792, 385] width 1196 height 771
click at [496, 569] on div "Vendor Contracts: Air University of San Diego (USD) ( 302028 ) , [ 45606 ] Univ…" at bounding box center [792, 385] width 1196 height 771
click at [1158, 343] on icon at bounding box center [1163, 342] width 10 height 10
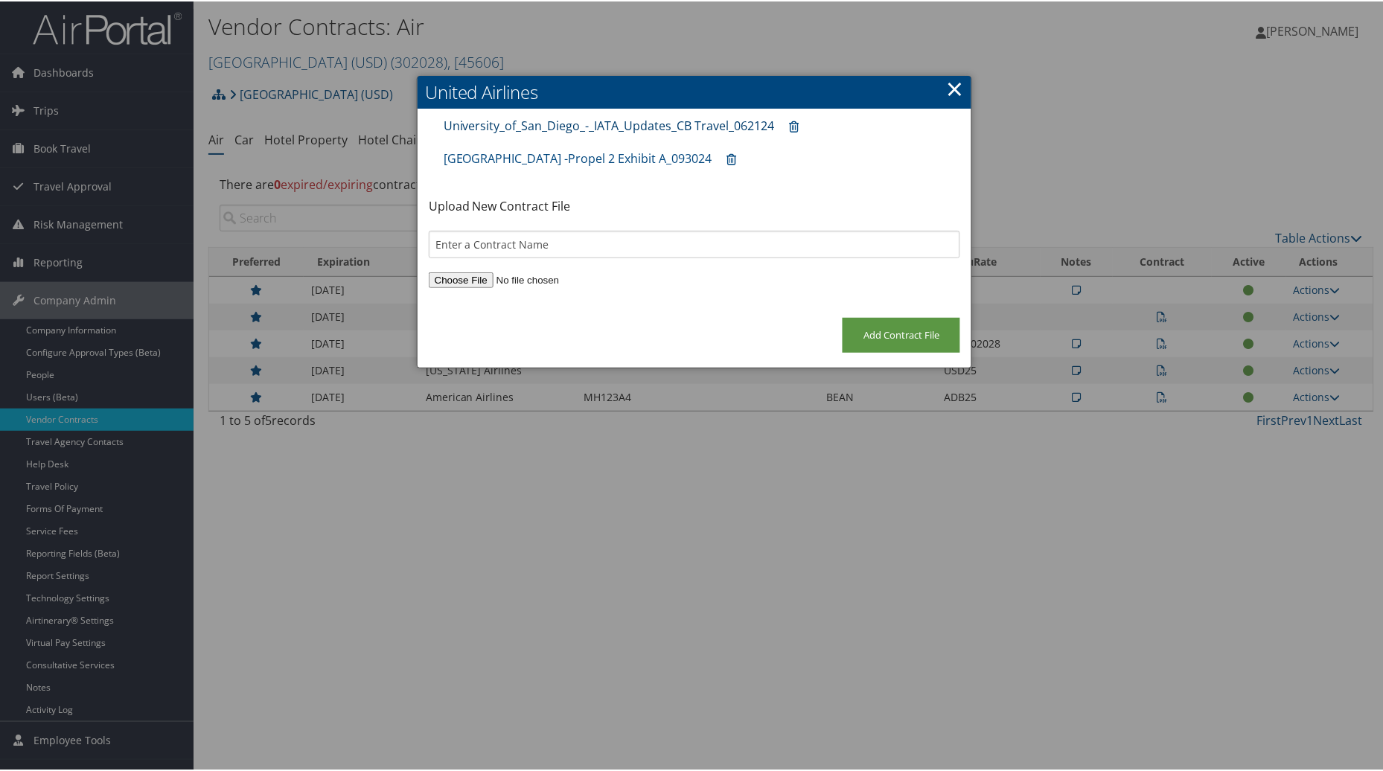
click at [594, 123] on link "University_of_San_Diego_-_IATA_Updates_CB Travel_062124" at bounding box center [609, 124] width 331 height 16
click at [636, 149] on link "University of San Diego -Propel 2 Exhibit A_093024" at bounding box center [578, 157] width 269 height 16
click at [948, 84] on link "×" at bounding box center [954, 87] width 17 height 30
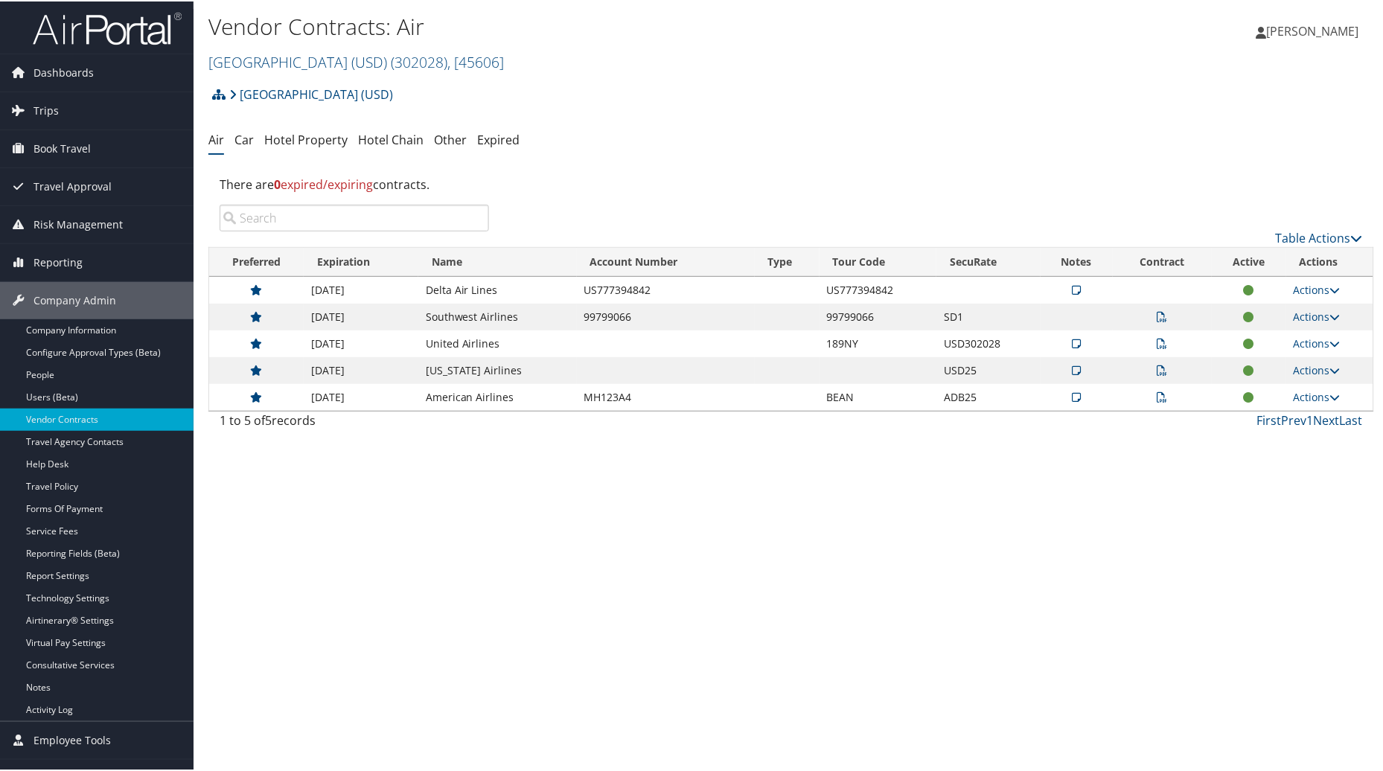
click at [1073, 338] on icon at bounding box center [1076, 342] width 9 height 10
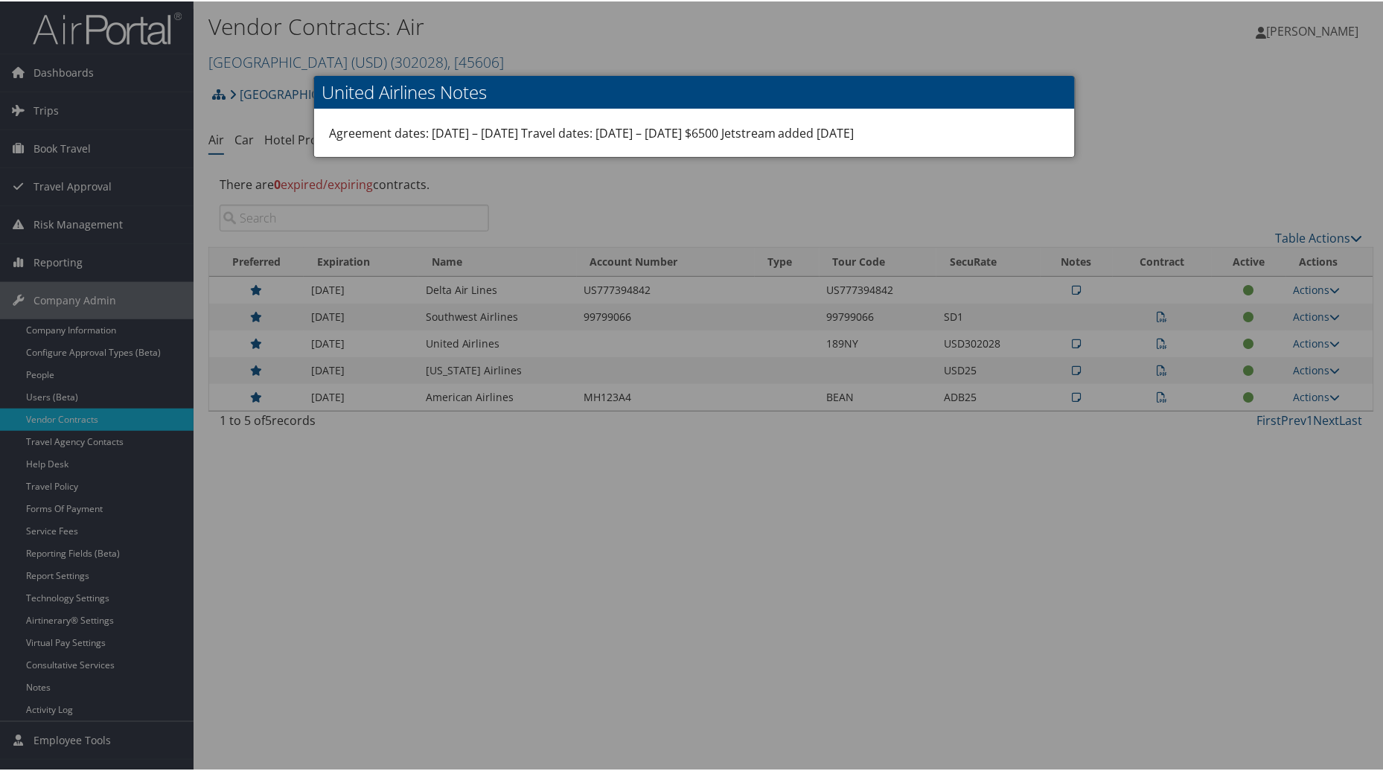
click at [1177, 173] on div at bounding box center [694, 385] width 1389 height 771
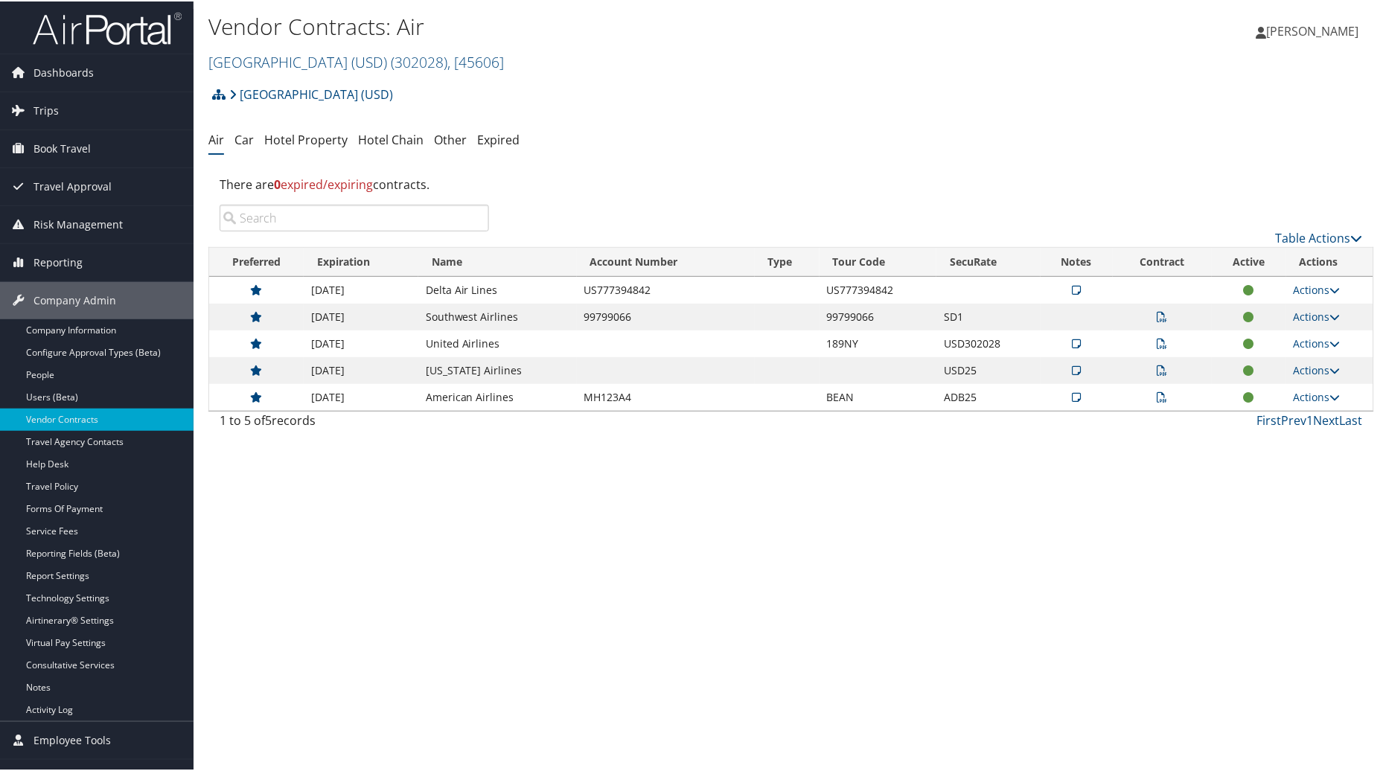
click at [1074, 371] on icon at bounding box center [1076, 369] width 9 height 10
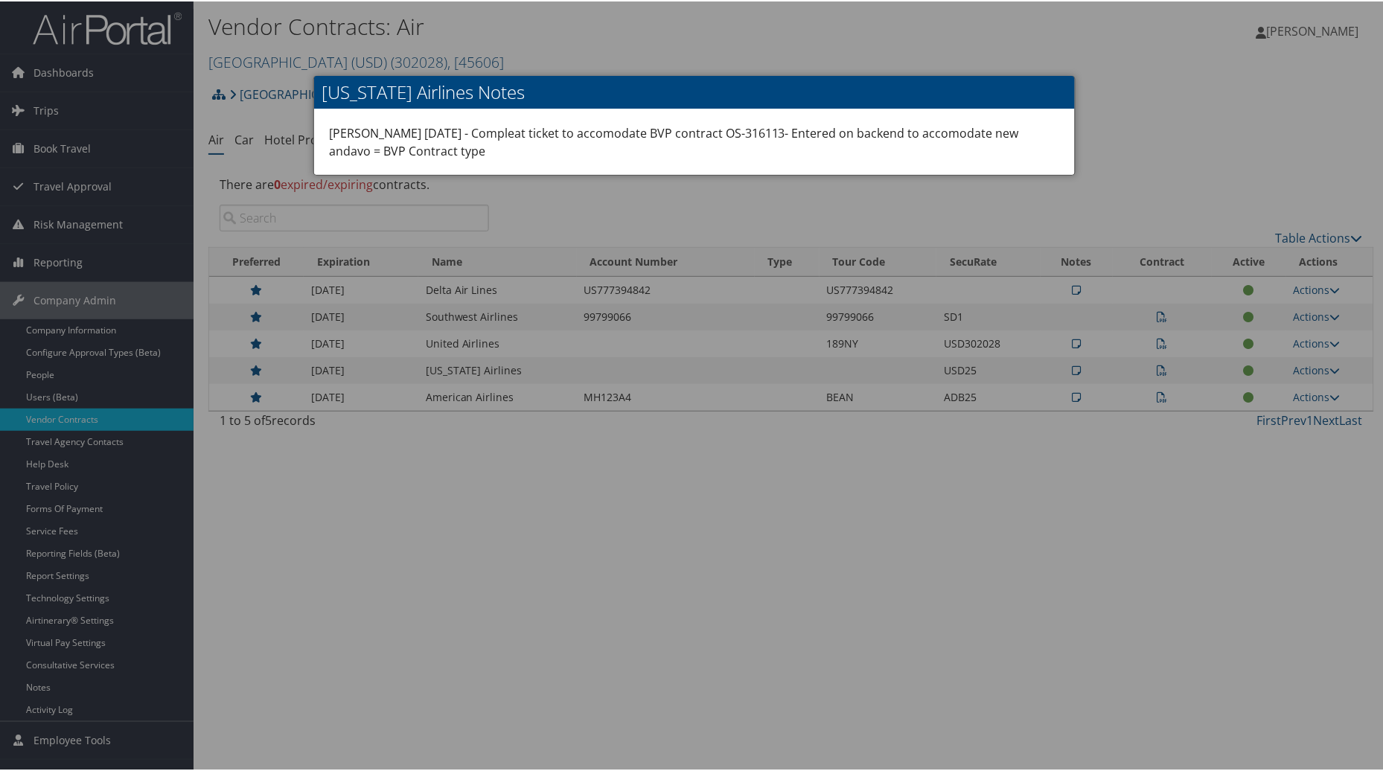
click at [680, 478] on div at bounding box center [694, 385] width 1389 height 771
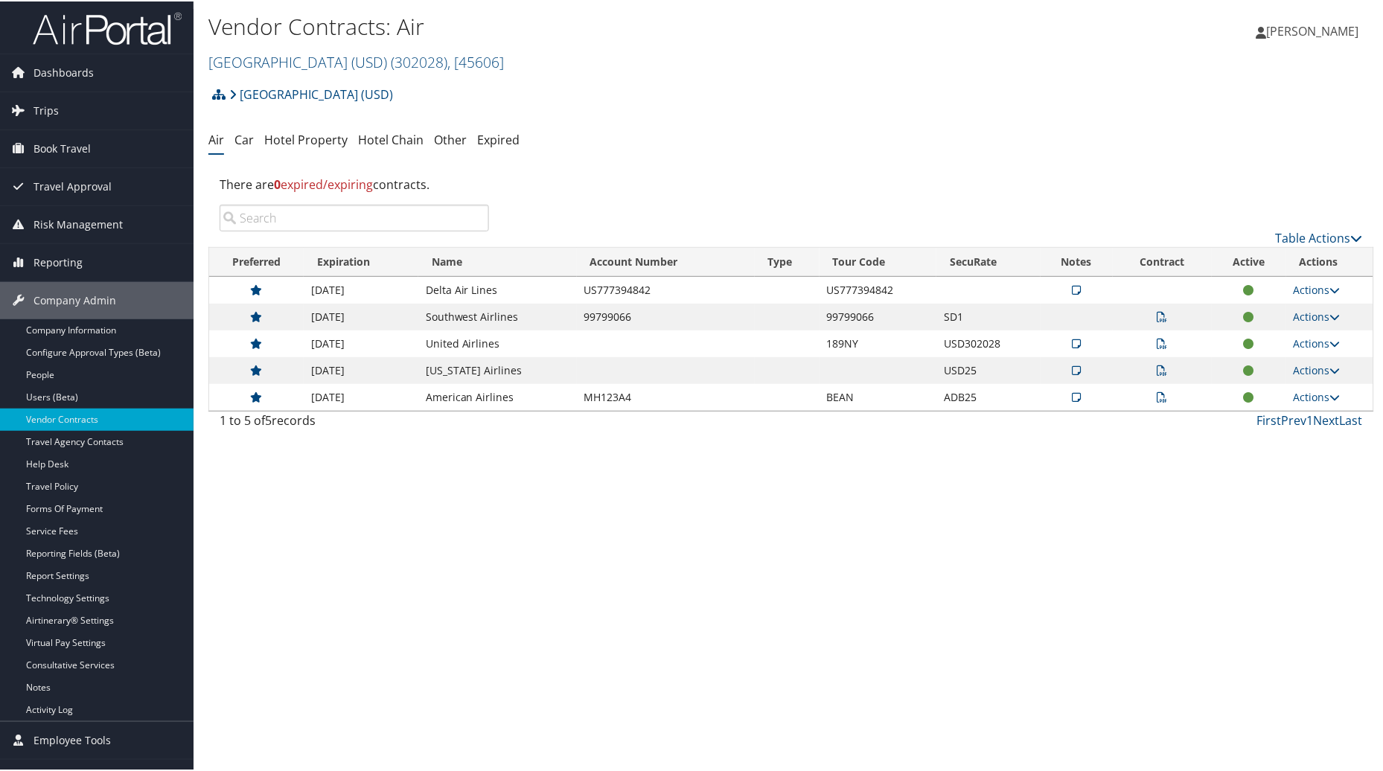
click at [1072, 398] on icon at bounding box center [1076, 396] width 9 height 10
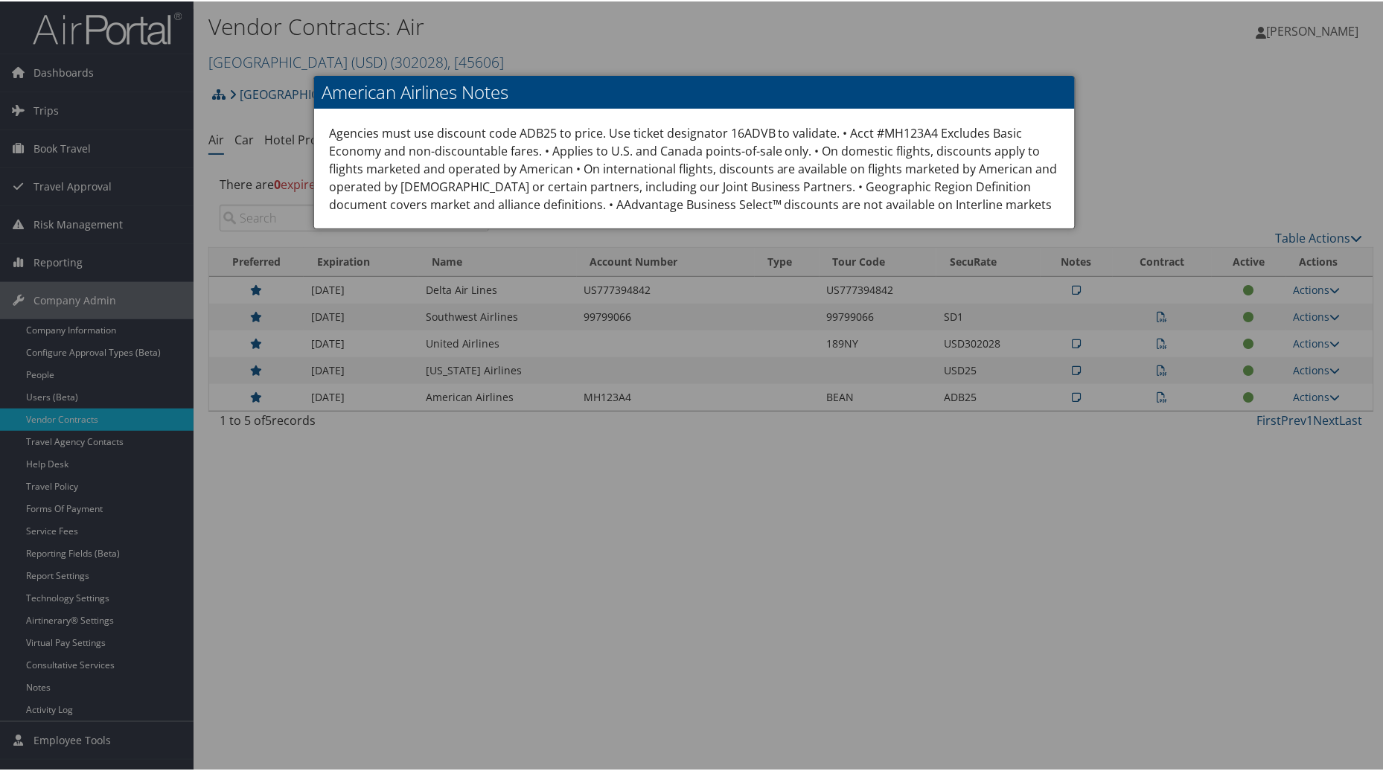
click at [1144, 169] on div at bounding box center [694, 385] width 1389 height 771
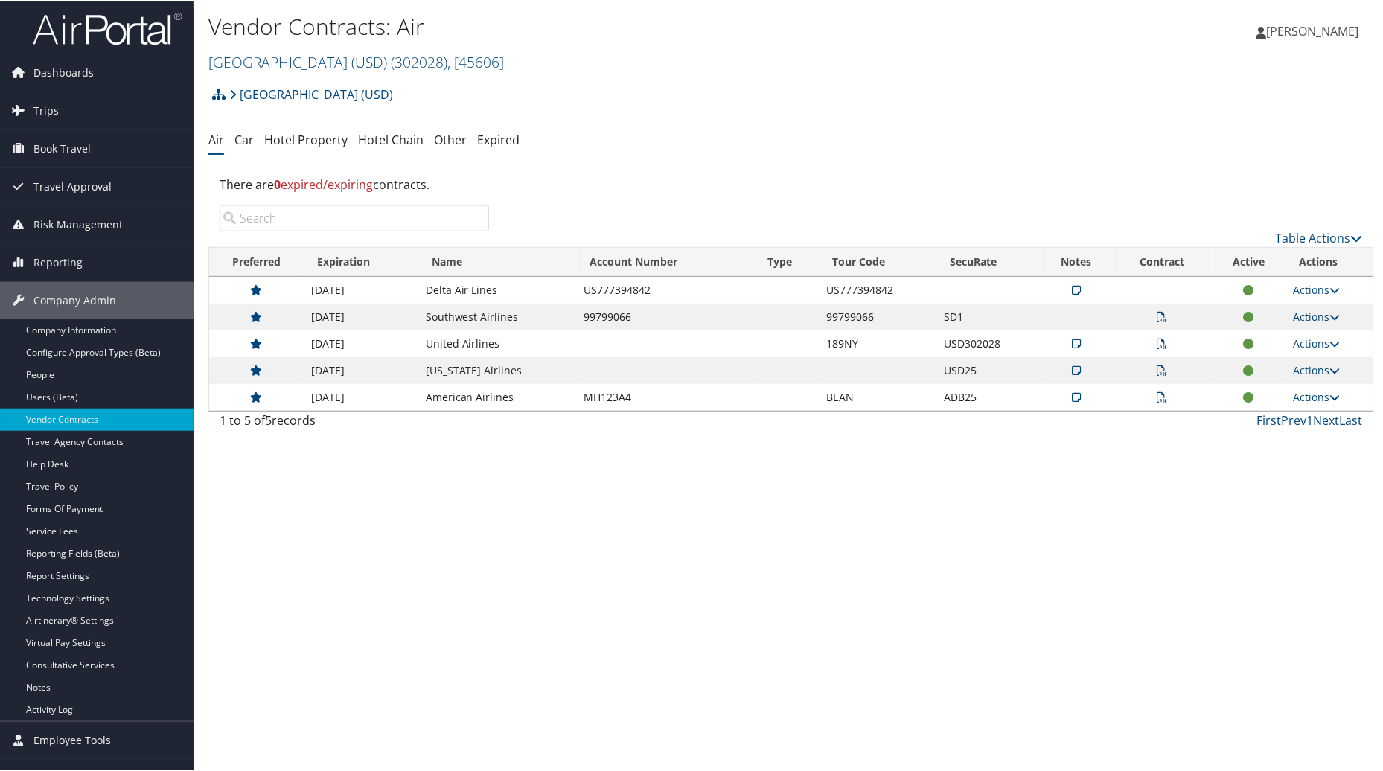
click at [1311, 309] on link "Actions" at bounding box center [1317, 315] width 47 height 14
click at [1274, 339] on link "View Contracts" at bounding box center [1282, 337] width 99 height 25
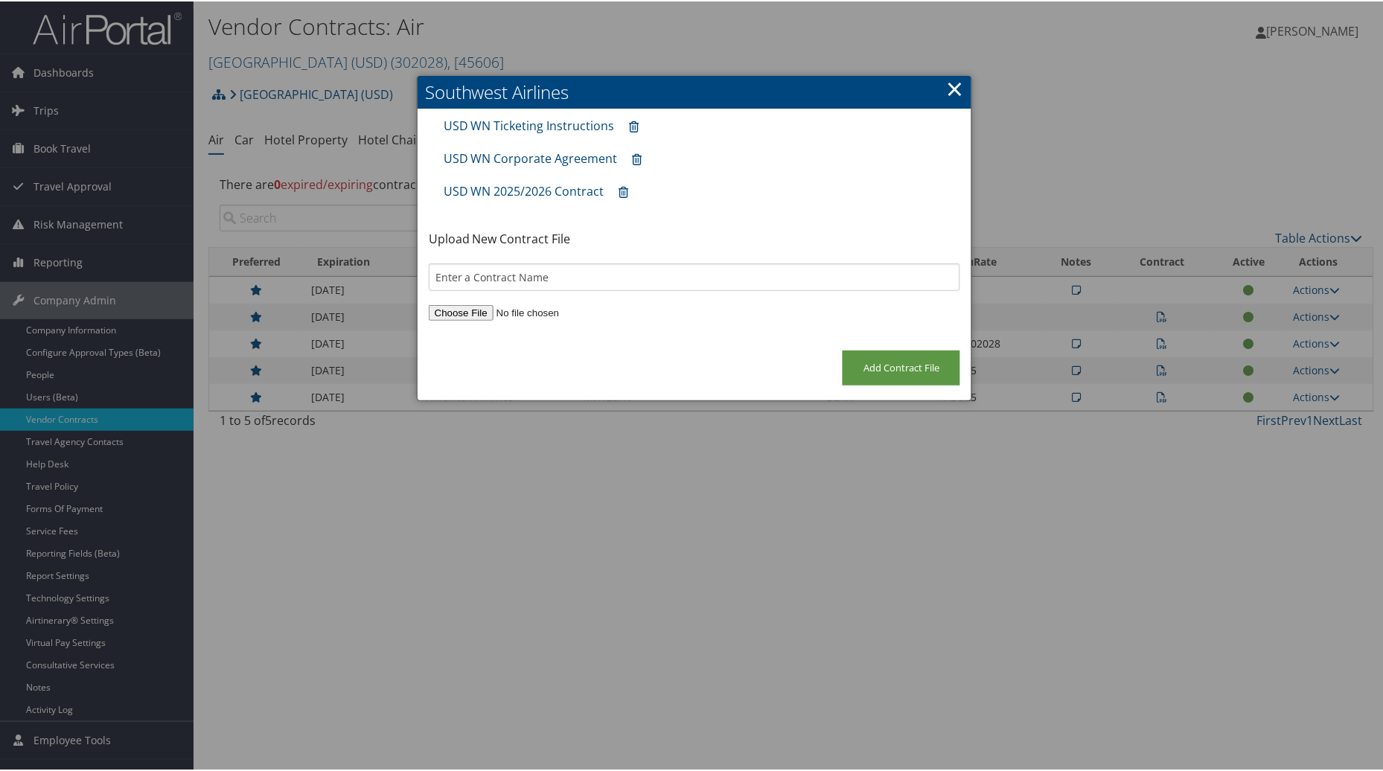
click at [946, 90] on link "×" at bounding box center [954, 87] width 17 height 30
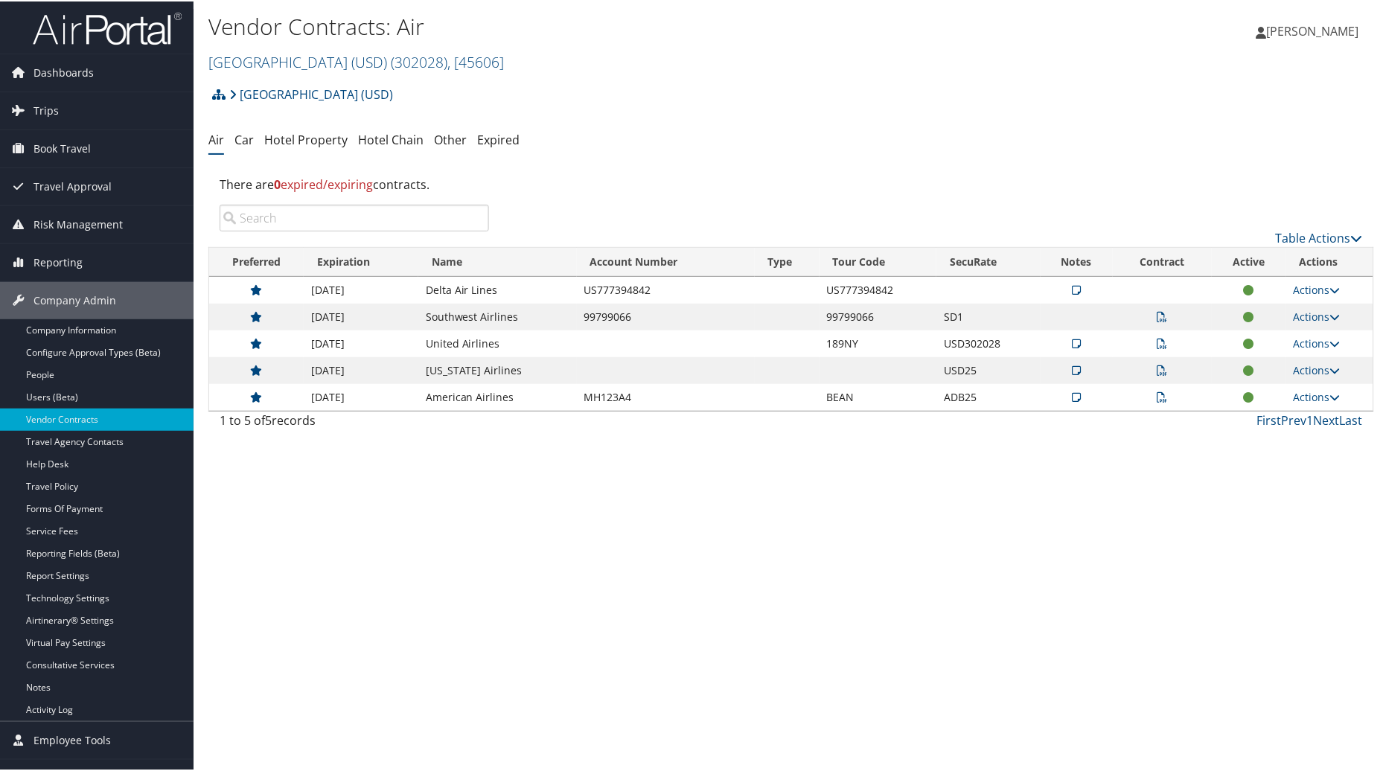
click at [1159, 367] on icon at bounding box center [1163, 369] width 10 height 10
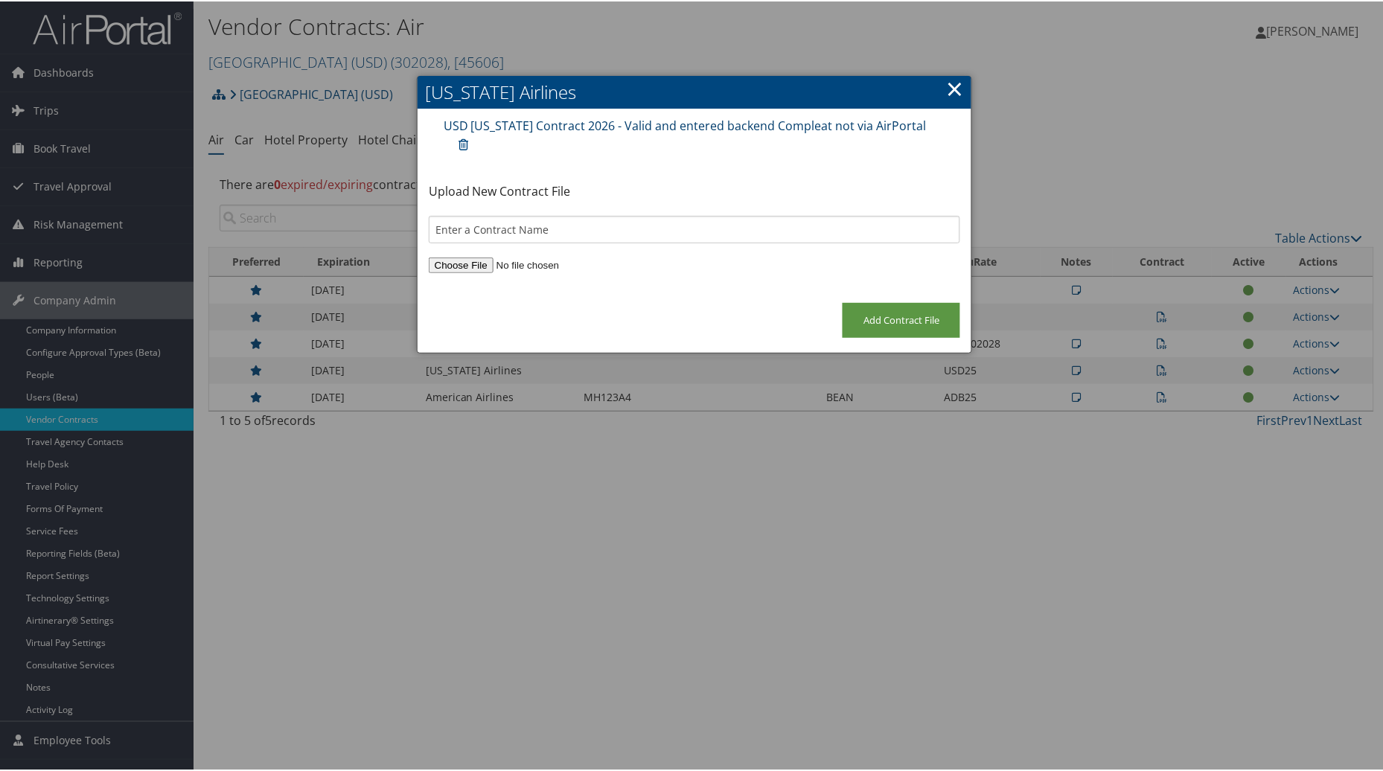
click at [570, 124] on link "USD Alaska Contract 2026 - Valid and entered backend Compleat not via AirPortal" at bounding box center [685, 124] width 483 height 16
click at [962, 83] on h2 "Alaska Airlines" at bounding box center [695, 90] width 554 height 33
click at [954, 83] on link "×" at bounding box center [954, 87] width 17 height 30
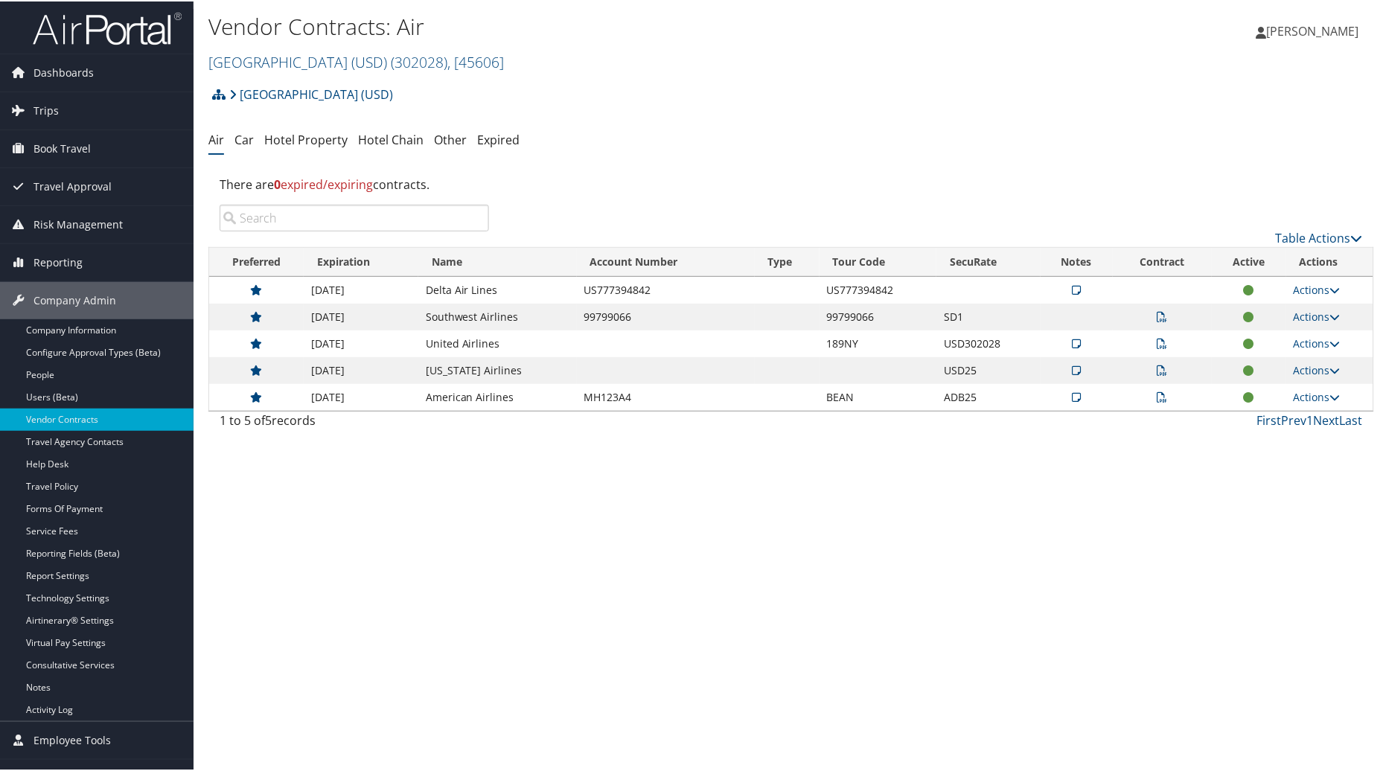
click at [1159, 344] on icon at bounding box center [1163, 342] width 10 height 10
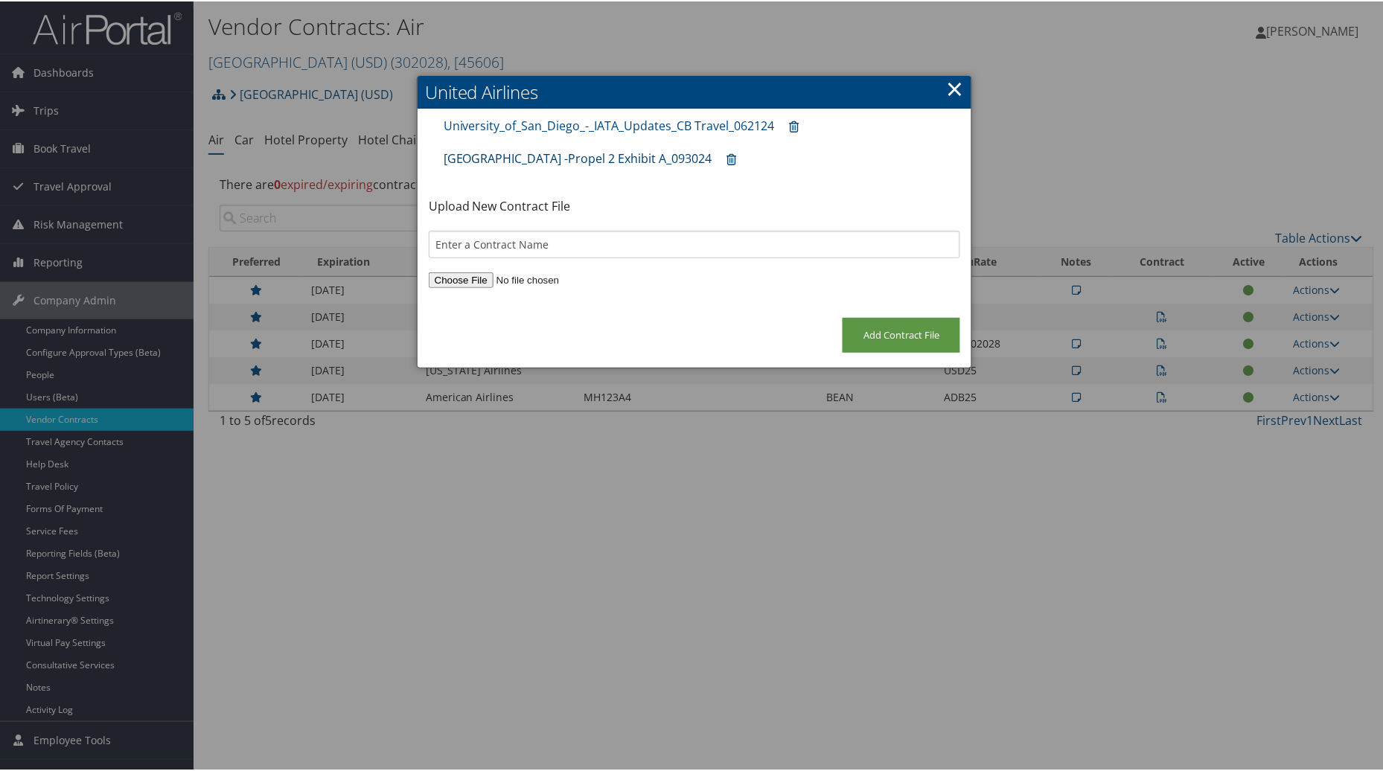
click at [610, 153] on link "University of San Diego -Propel 2 Exhibit A_093024" at bounding box center [578, 157] width 269 height 16
click at [950, 85] on link "×" at bounding box center [954, 87] width 17 height 30
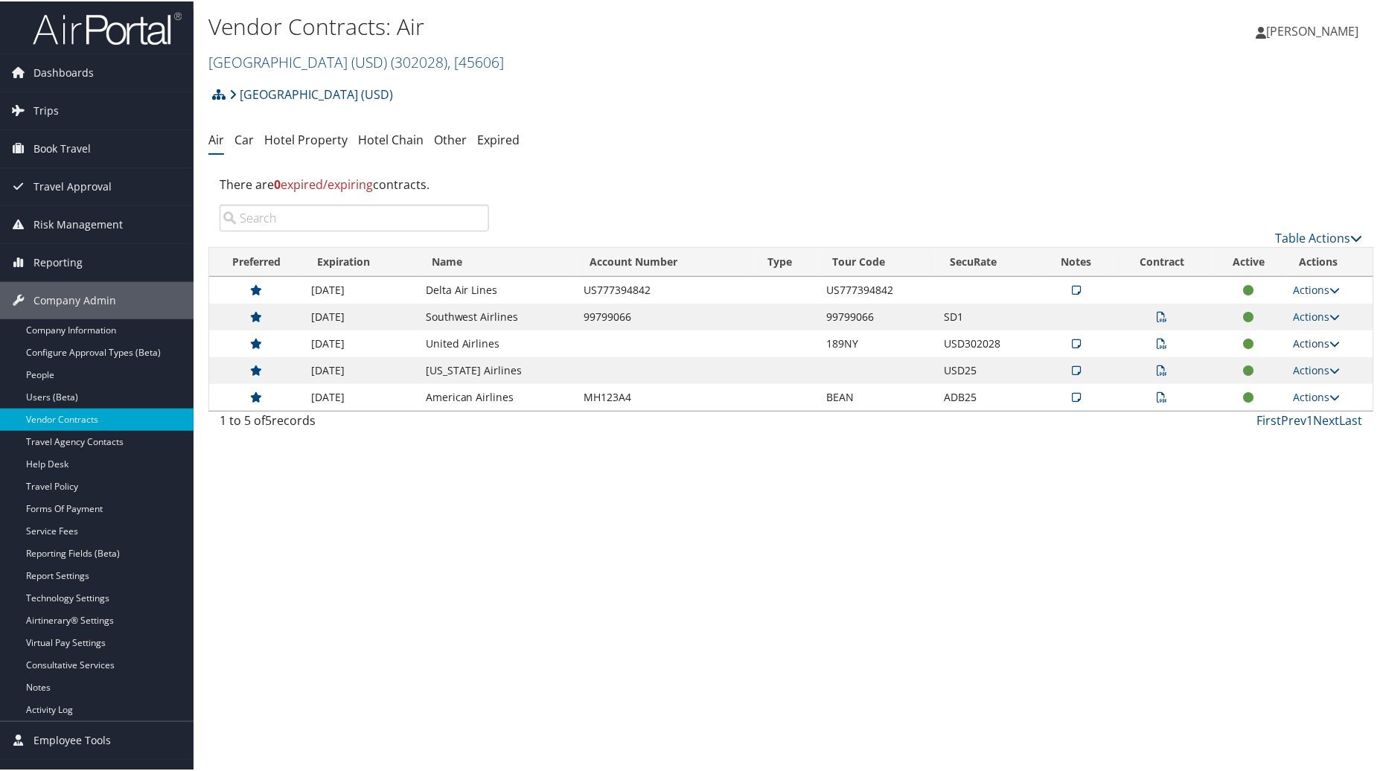
click at [1310, 336] on link "Actions" at bounding box center [1317, 342] width 47 height 14
click at [1268, 417] on link "Edit Contract" at bounding box center [1282, 414] width 99 height 25
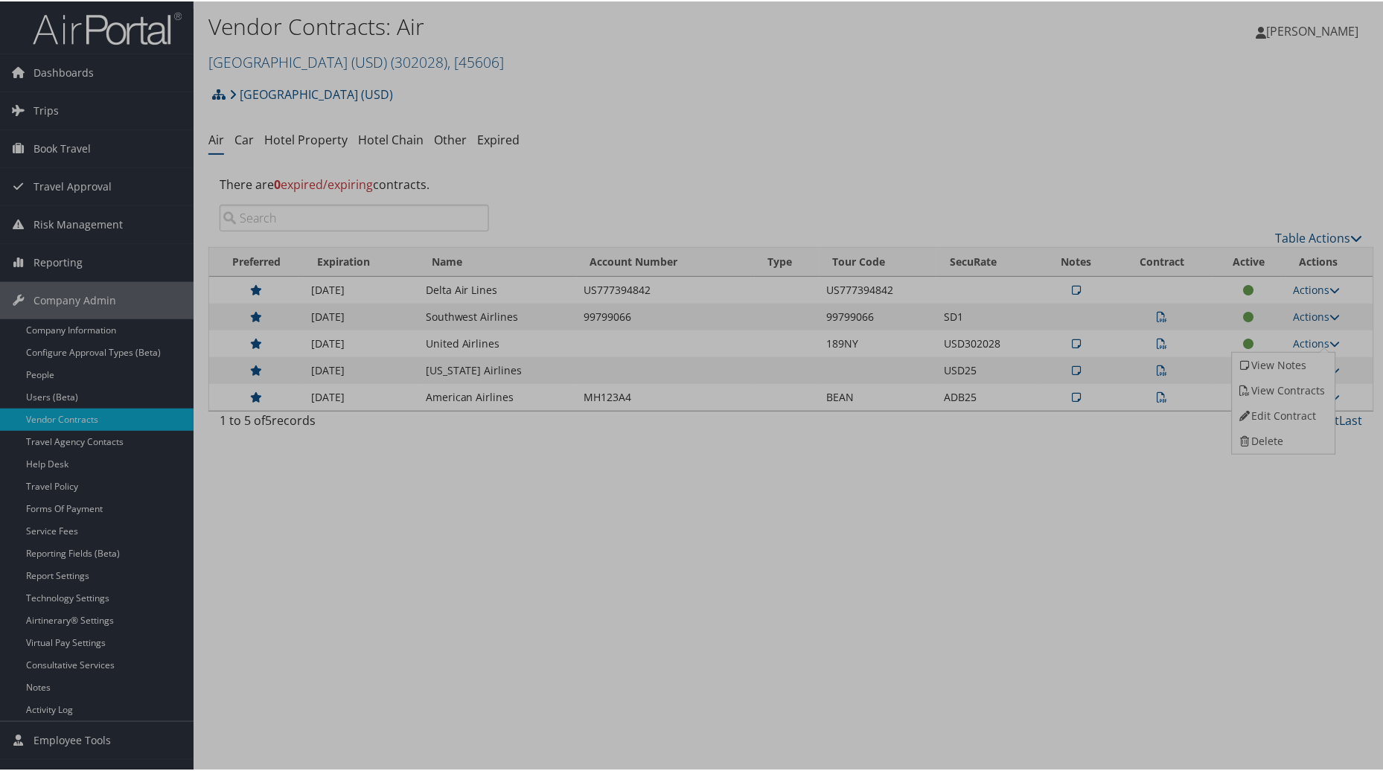
select select "[object Object]"
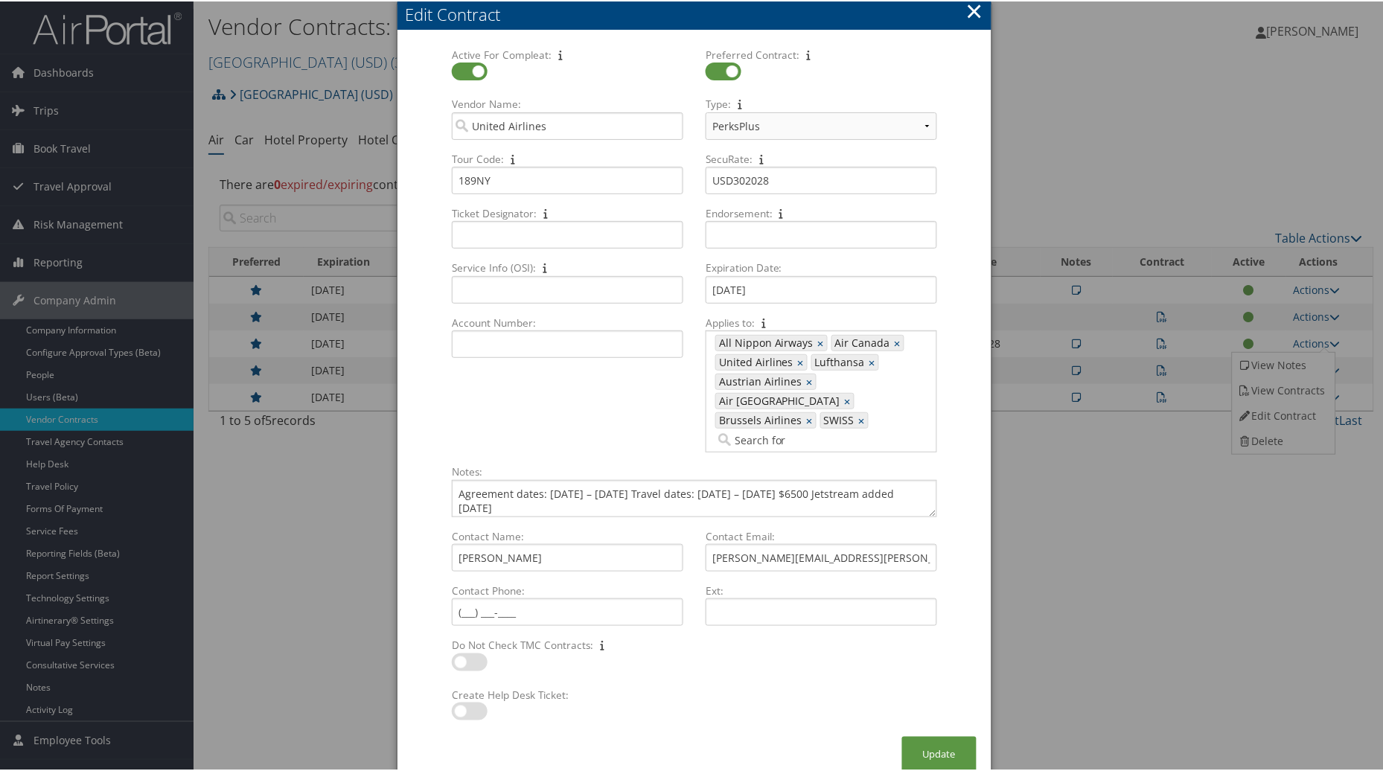
click at [978, 6] on button "×" at bounding box center [974, 10] width 17 height 30
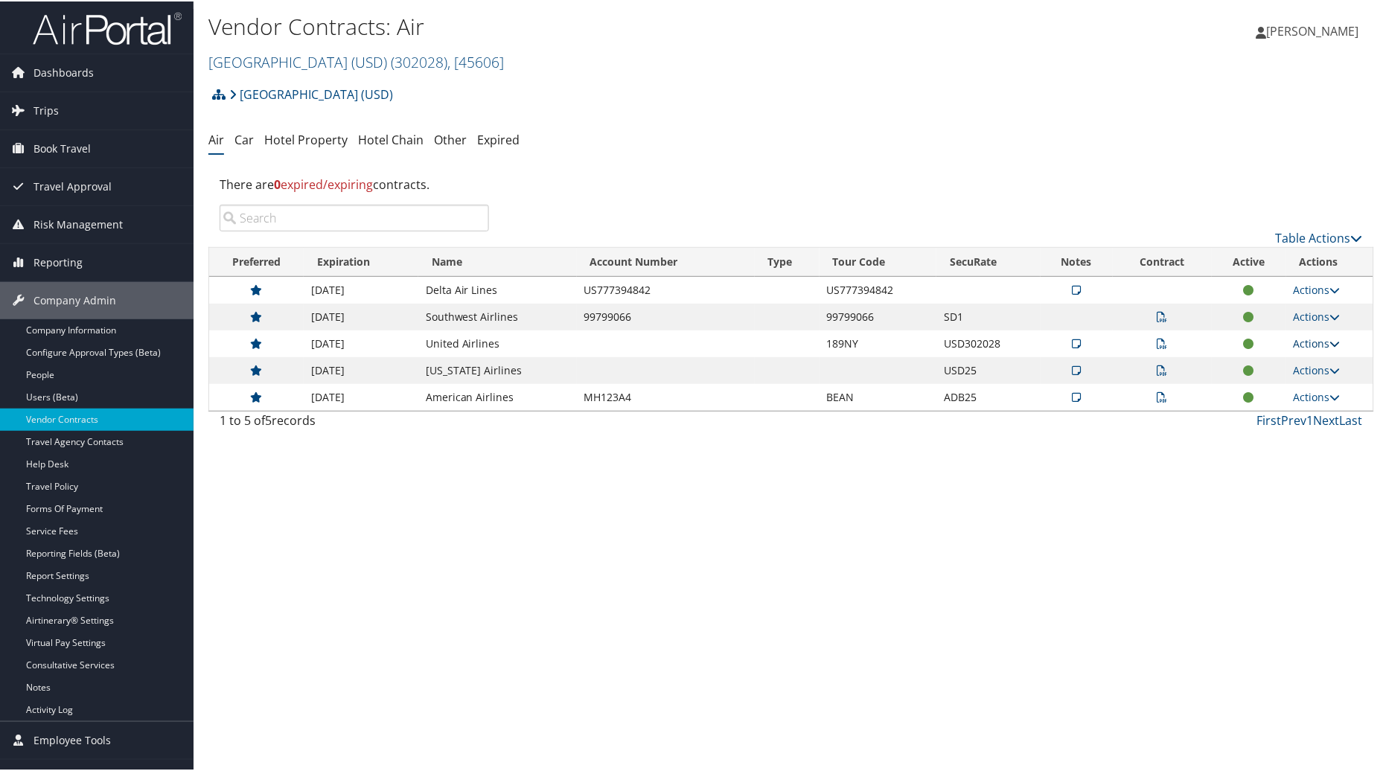
click at [1303, 341] on link "Actions" at bounding box center [1317, 342] width 47 height 14
click at [1285, 415] on link "Edit Contract" at bounding box center [1282, 414] width 99 height 25
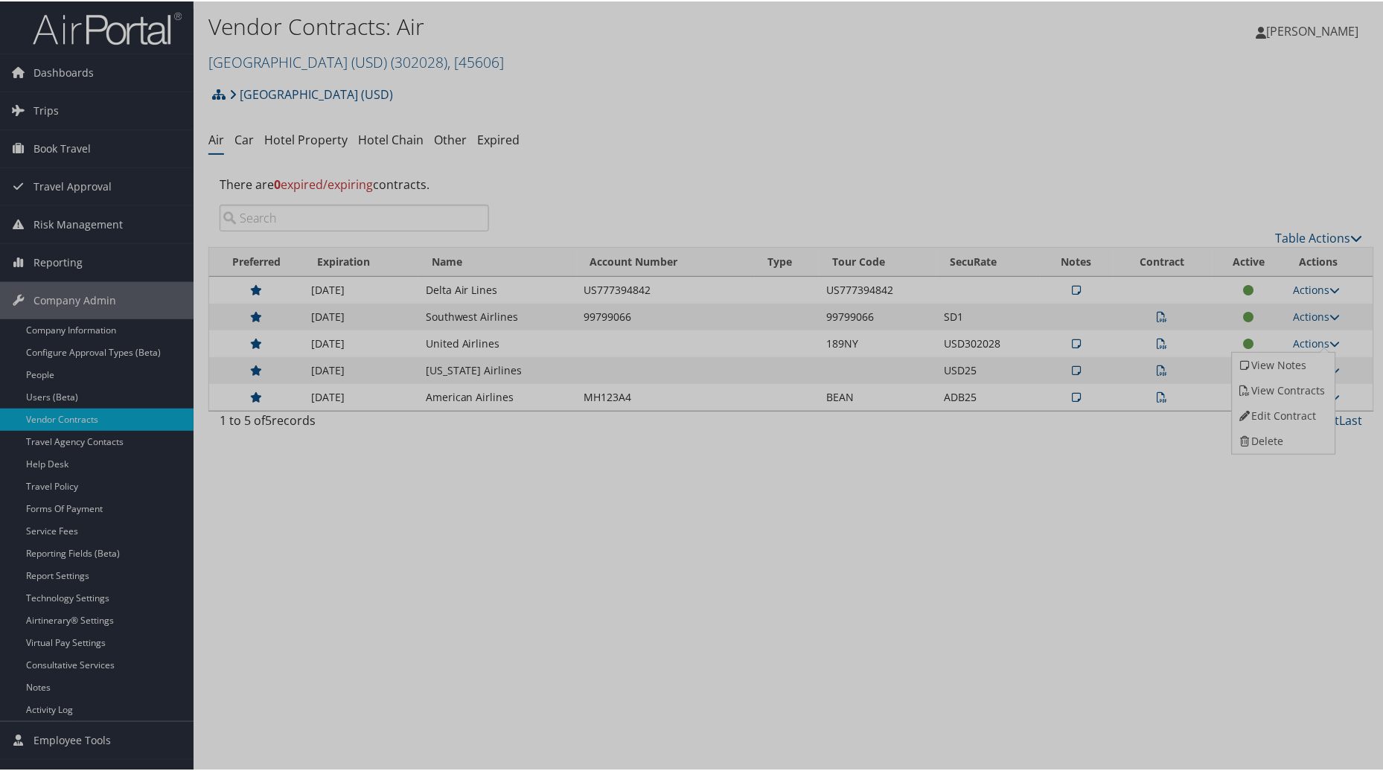
select select "[object Object]"
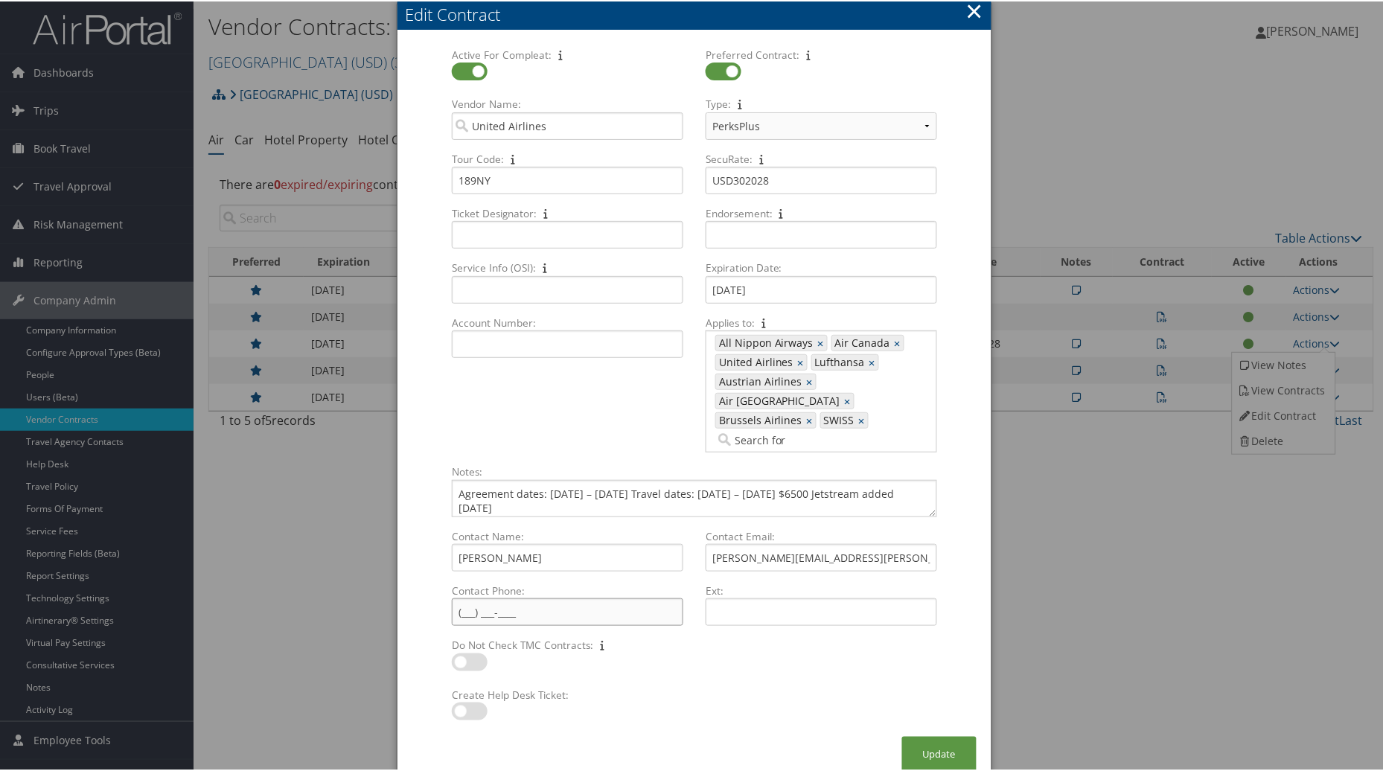
click at [464, 597] on input "Contact Phone: Multiple values The selected items contain different values for …" at bounding box center [568, 611] width 232 height 28
type input "(714) 865-6503"
click at [927, 738] on button "Update" at bounding box center [939, 752] width 74 height 35
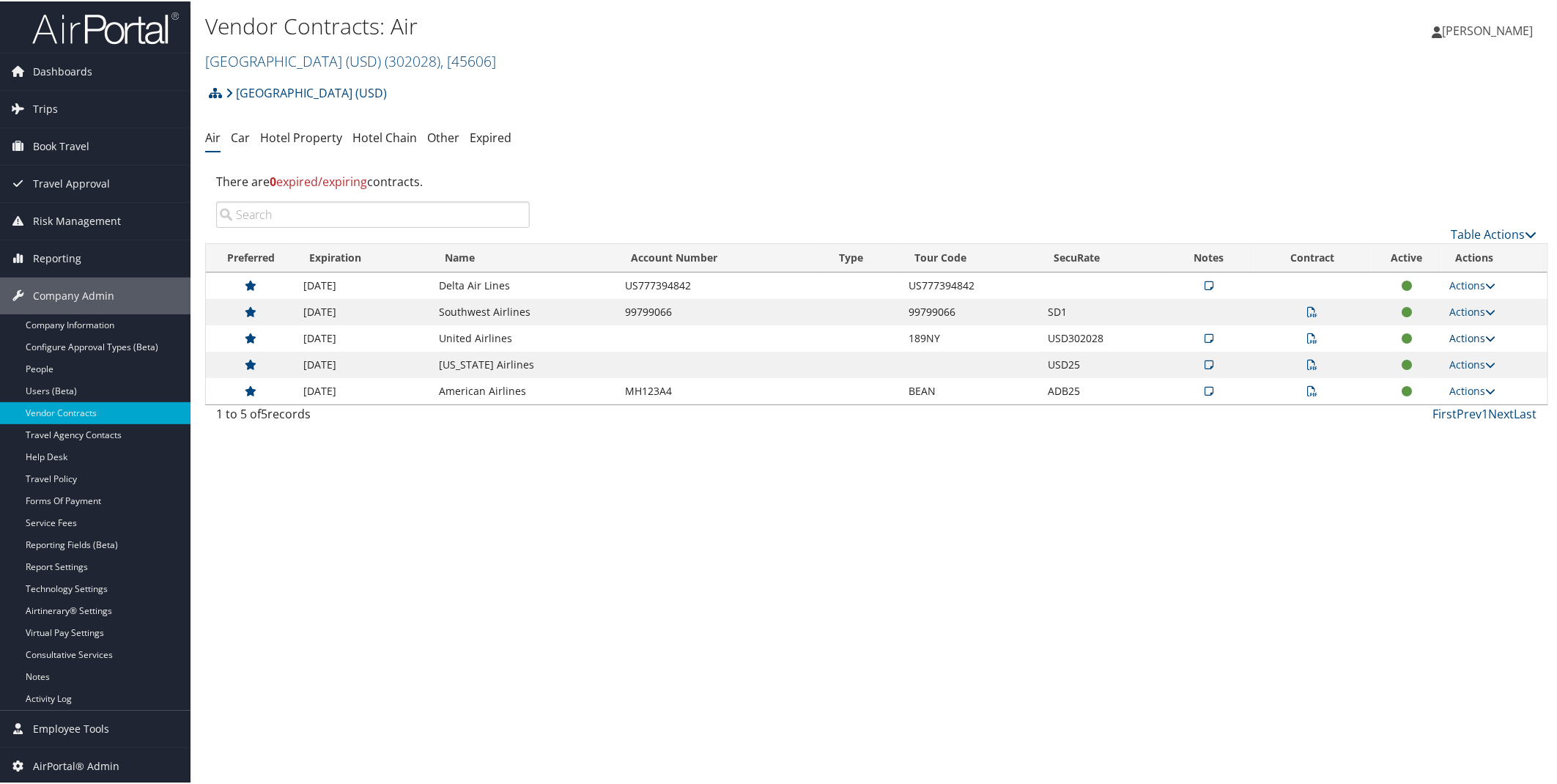
click at [1360, 331] on link "Actions" at bounding box center [1471, 336] width 46 height 14
click at [1360, 406] on link "Edit Contract" at bounding box center [1438, 407] width 97 height 25
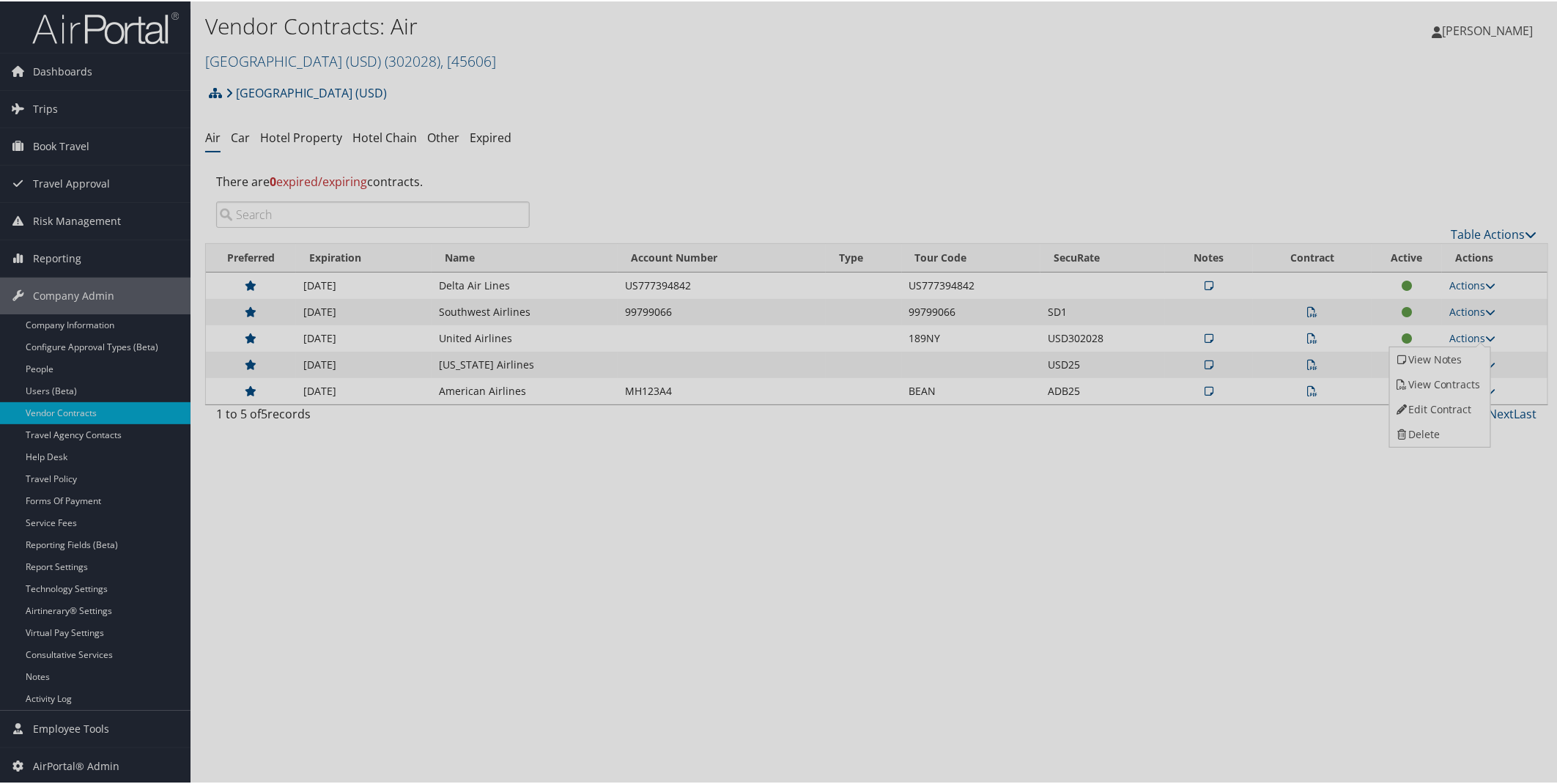
select select "[object Object]"
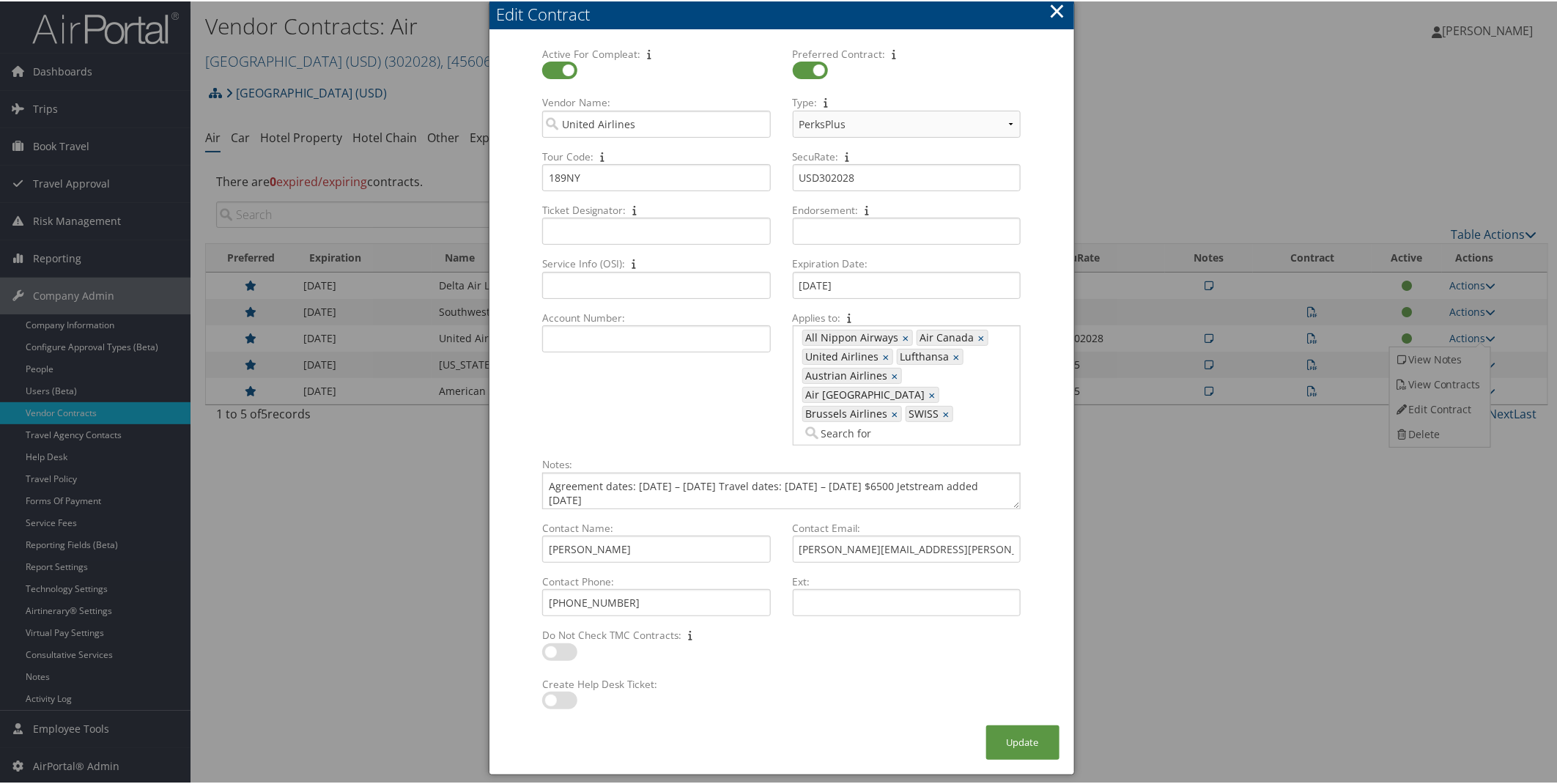
click at [1055, 10] on button "×" at bounding box center [1056, 10] width 17 height 30
